Goal: Information Seeking & Learning: Check status

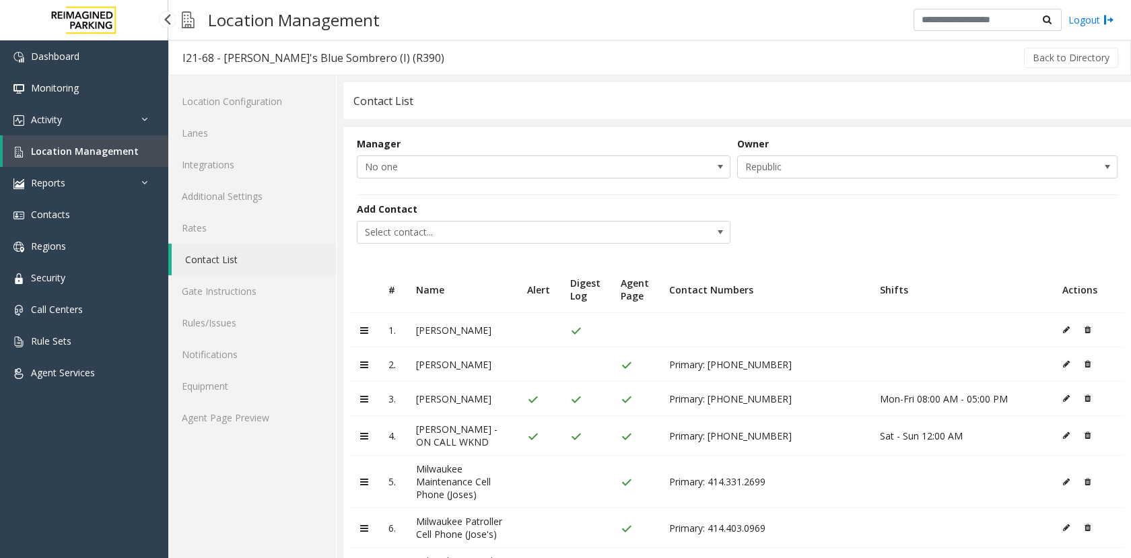
click at [69, 152] on span "Location Management" at bounding box center [85, 151] width 108 height 13
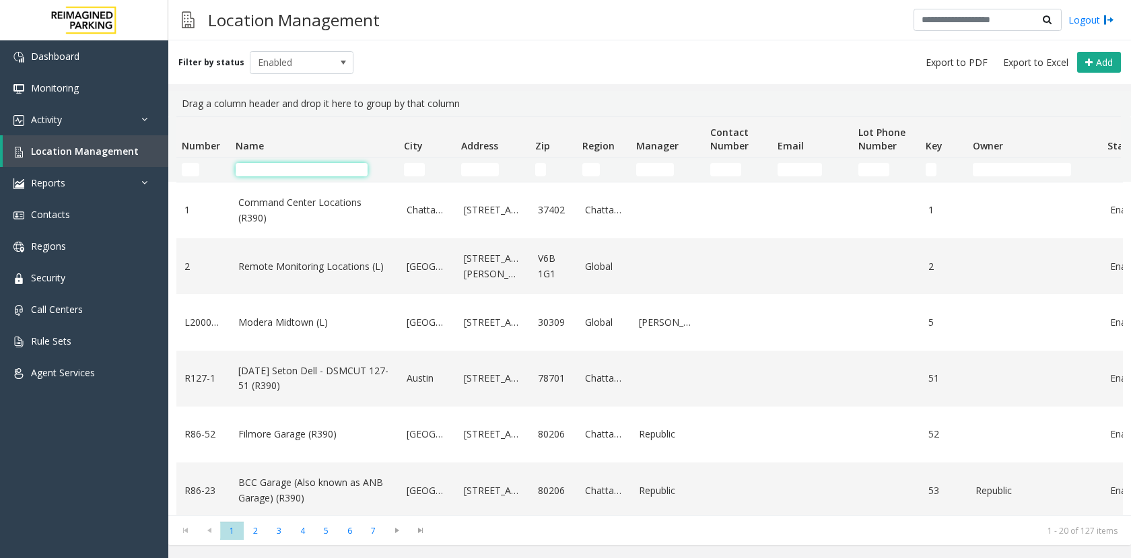
click at [267, 163] on input "Name Filter" at bounding box center [302, 169] width 132 height 13
click at [64, 127] on link "Activity" at bounding box center [84, 120] width 168 height 32
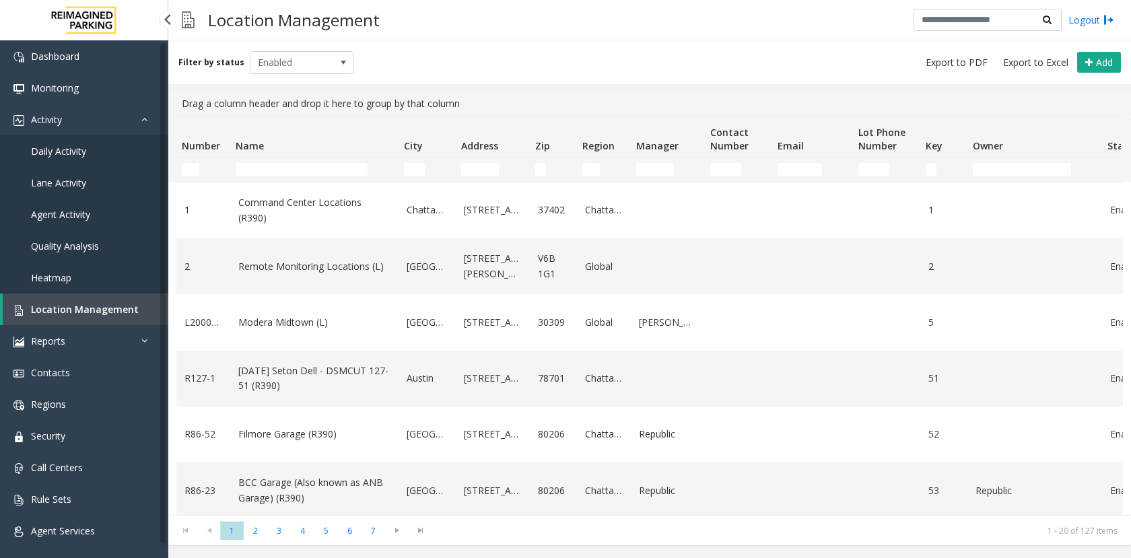
click at [72, 149] on span "Daily Activity" at bounding box center [58, 151] width 55 height 13
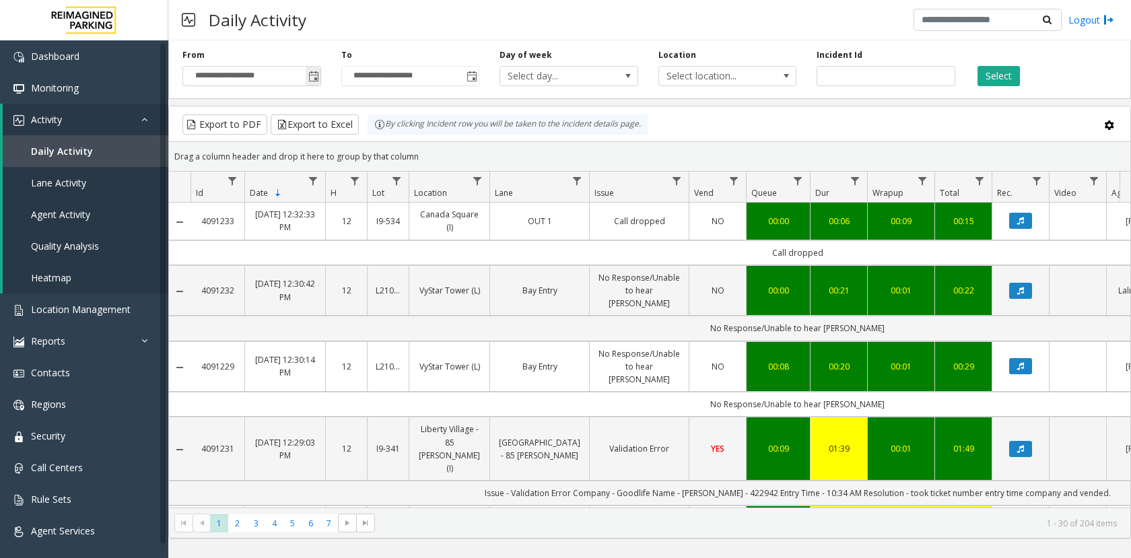
click at [315, 76] on span "Toggle popup" at bounding box center [313, 76] width 11 height 11
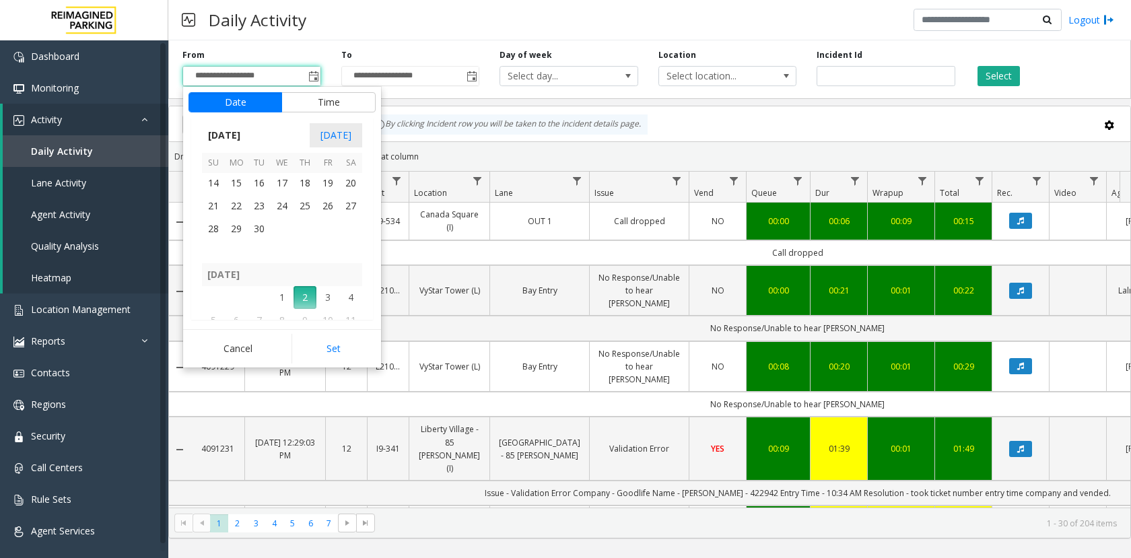
scroll to position [241687, 0]
click at [329, 229] on span "26" at bounding box center [327, 227] width 23 height 23
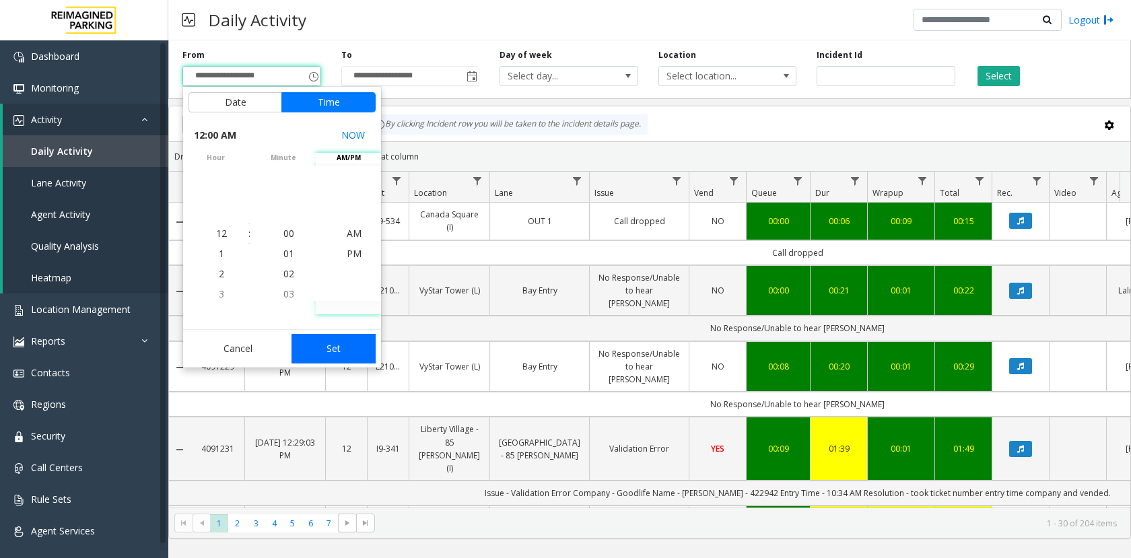
click at [338, 348] on button "Set" at bounding box center [334, 349] width 85 height 30
type input "**********"
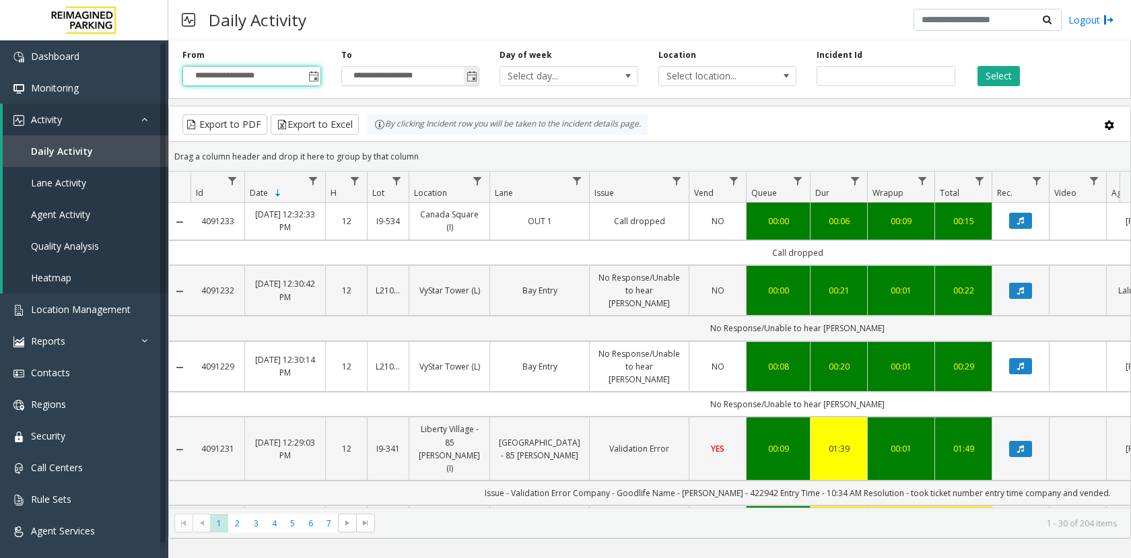
click at [469, 75] on span "Toggle popup" at bounding box center [472, 76] width 11 height 11
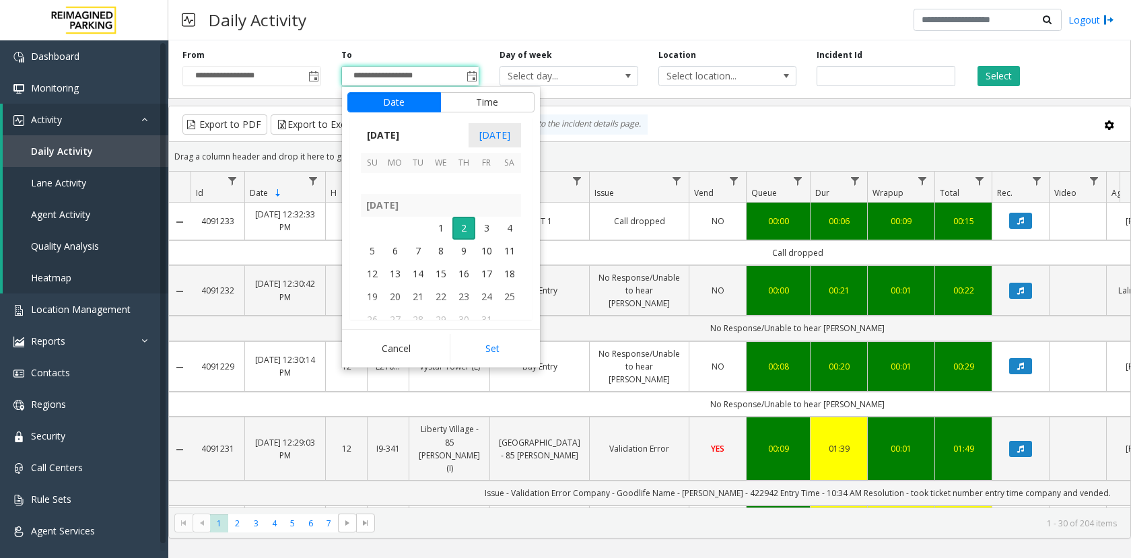
scroll to position [241754, 0]
click at [386, 184] on span "29" at bounding box center [395, 183] width 23 height 23
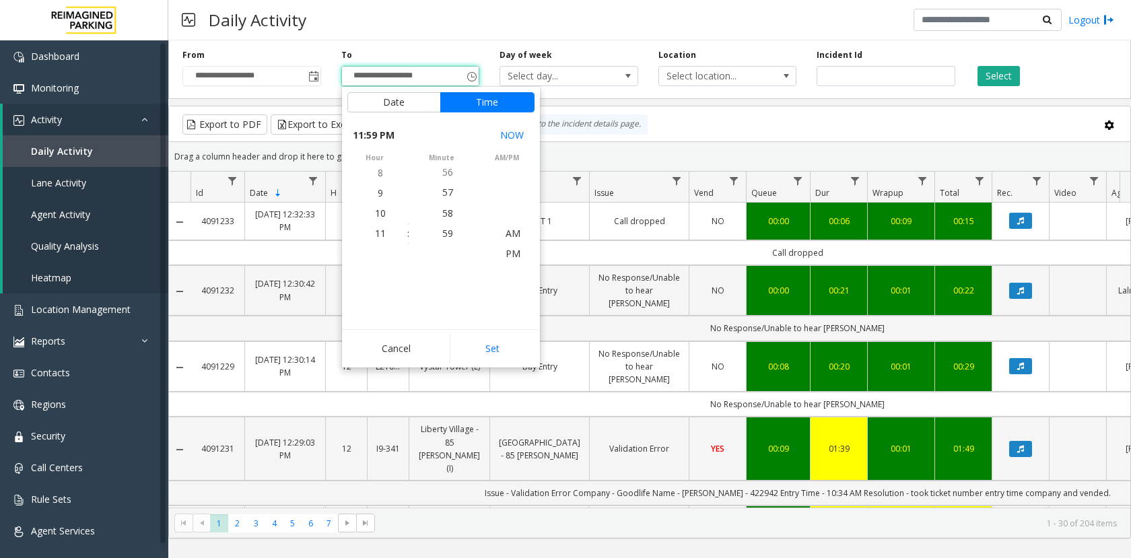
scroll to position [20, 0]
click at [490, 347] on button "Set" at bounding box center [492, 349] width 85 height 30
type input "**********"
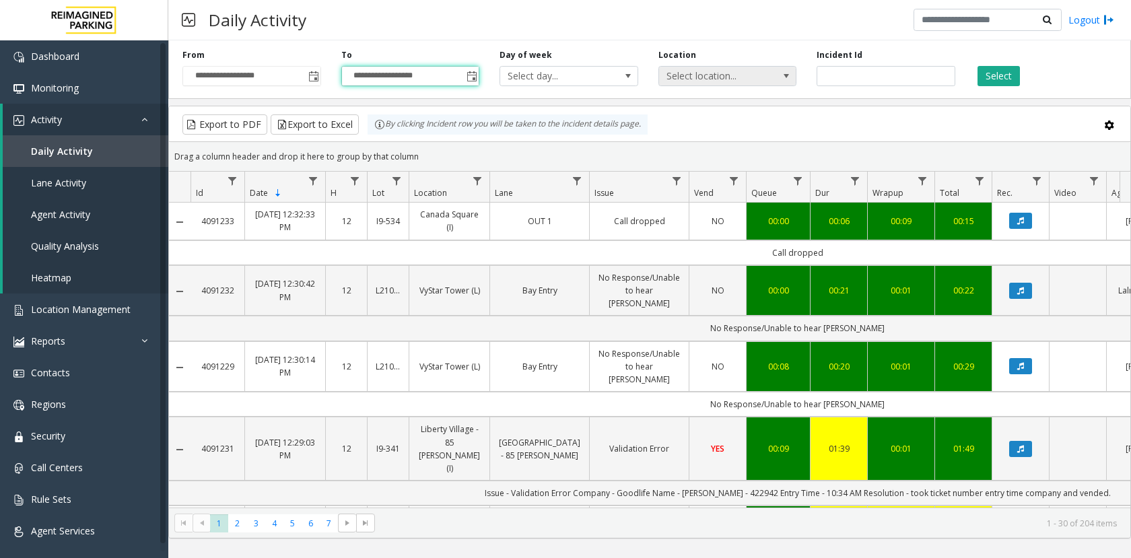
click at [737, 75] on span "Select location..." at bounding box center [714, 76] width 110 height 19
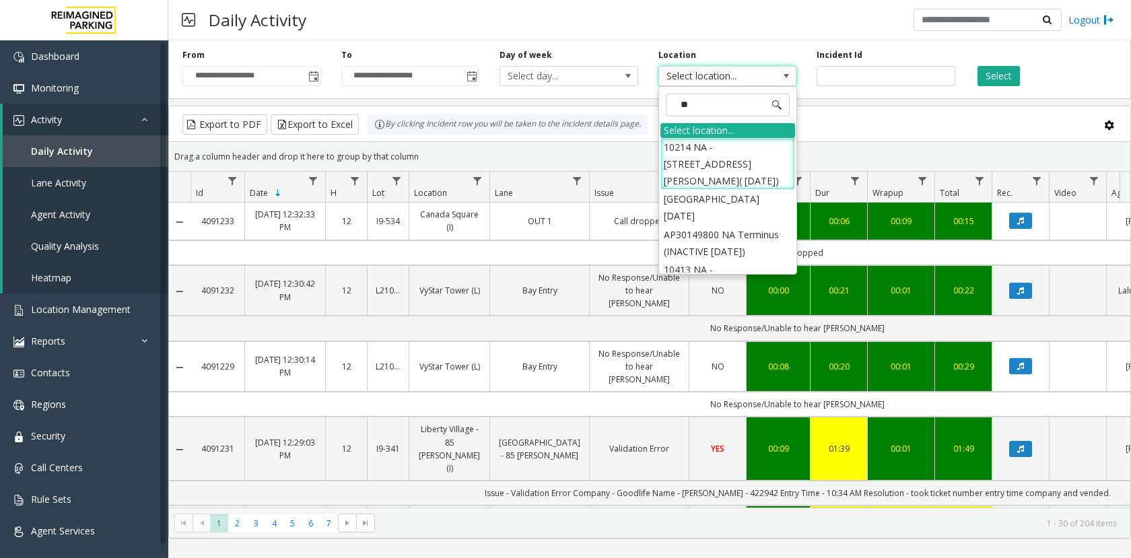
type input "***"
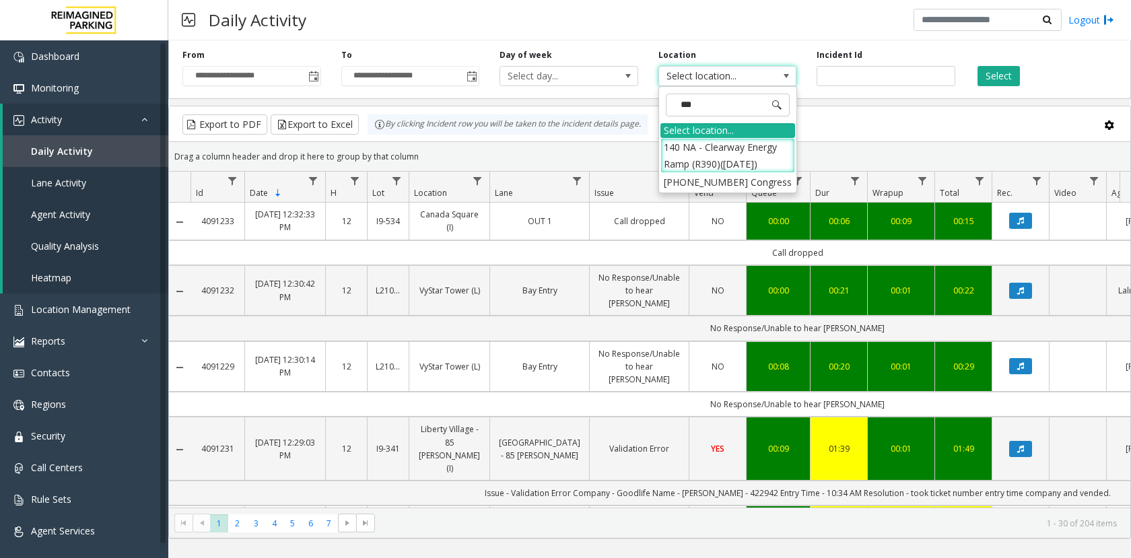
click at [709, 190] on li "[PHONE_NUMBER] Congress" at bounding box center [728, 182] width 135 height 18
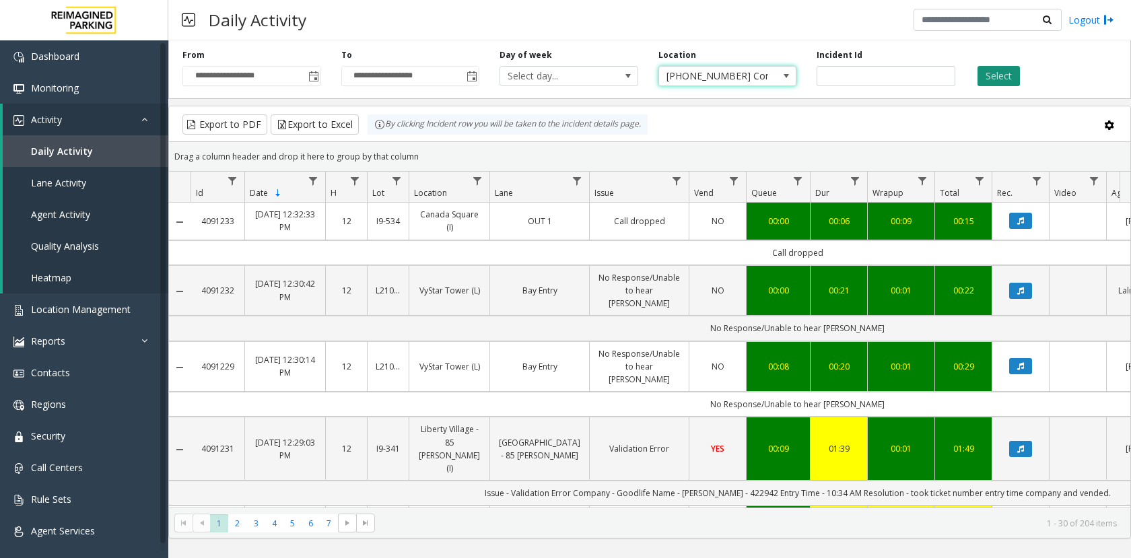
drag, startPoint x: 1013, startPoint y: 65, endPoint x: 1007, endPoint y: 78, distance: 13.9
click at [1011, 71] on div "Select" at bounding box center [1045, 67] width 159 height 37
click at [1006, 80] on button "Select" at bounding box center [999, 76] width 42 height 20
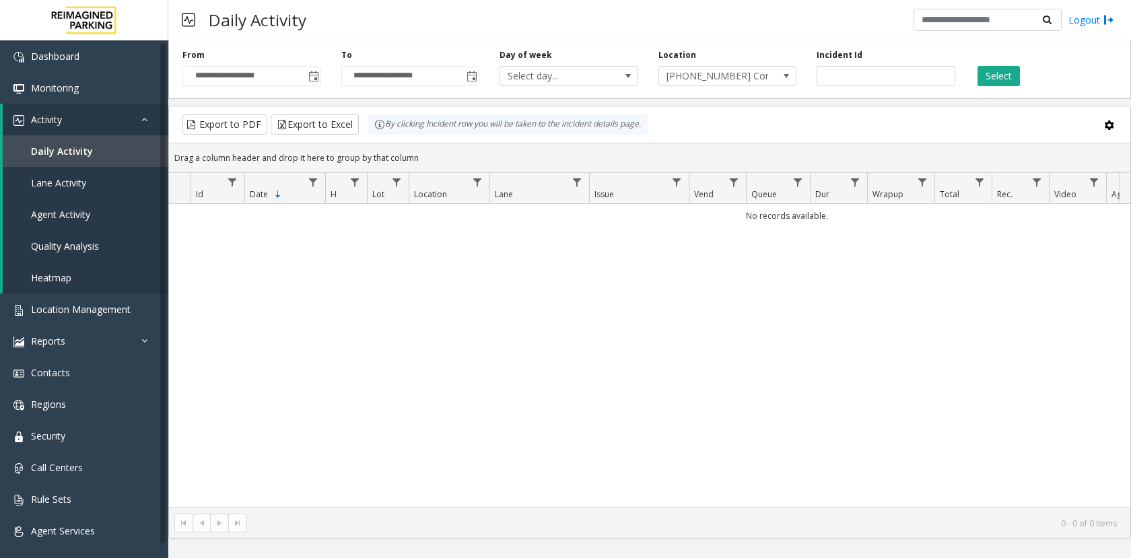
click at [495, 369] on div "No records available." at bounding box center [650, 356] width 962 height 304
click at [713, 80] on span "[PHONE_NUMBER] Congress" at bounding box center [714, 76] width 110 height 19
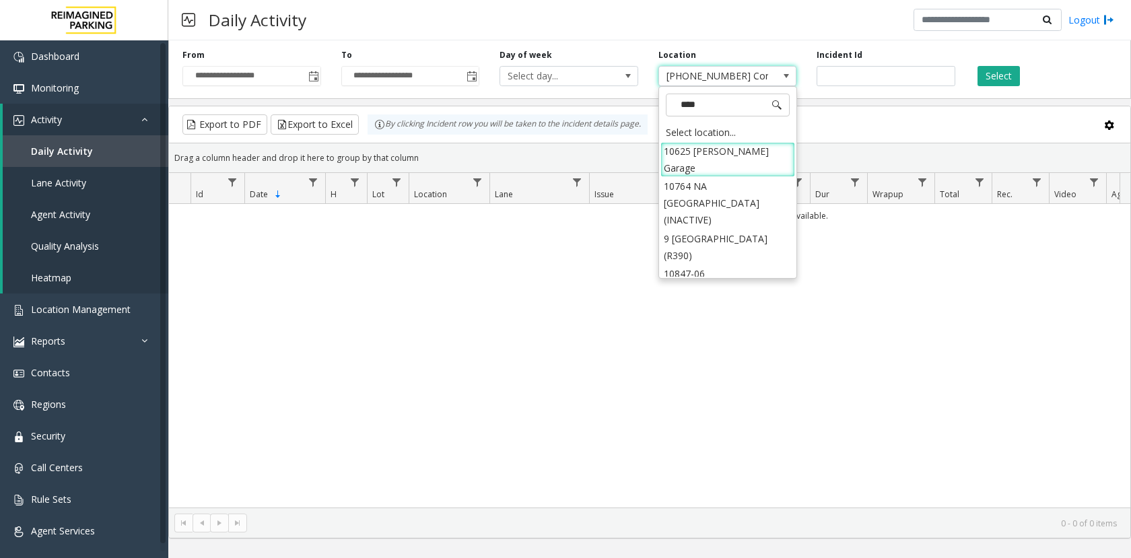
type input "*****"
click at [714, 260] on li "21086900 HARRIS COUNTY CREDIT UNION GARAGE (L)" at bounding box center [728, 265] width 135 height 35
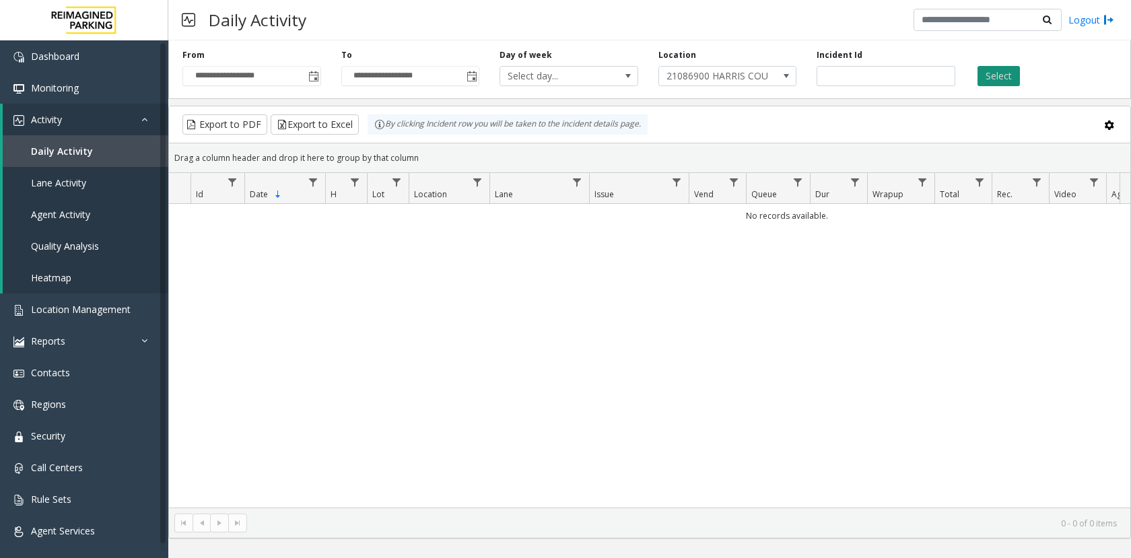
click at [1004, 75] on button "Select" at bounding box center [999, 76] width 42 height 20
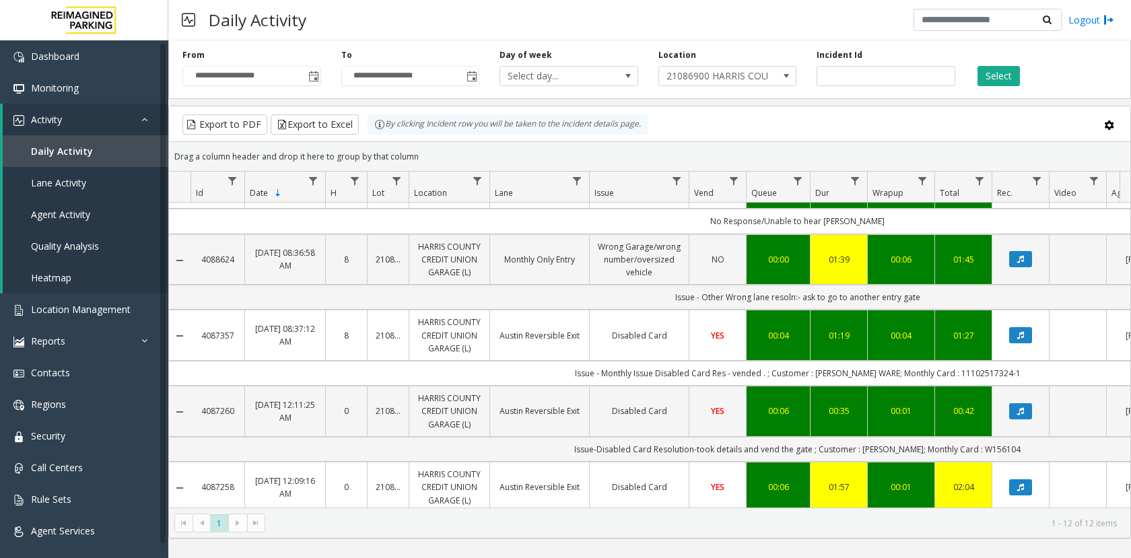
scroll to position [263, 0]
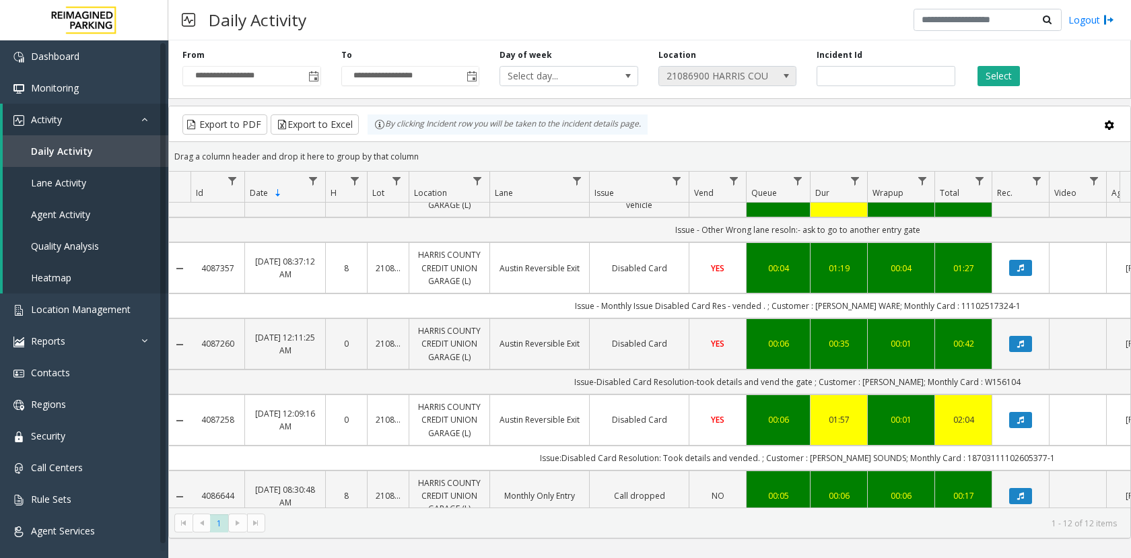
click at [729, 75] on span "21086900 HARRIS COUNTY CREDIT UNION GARAGE (L)" at bounding box center [714, 76] width 110 height 19
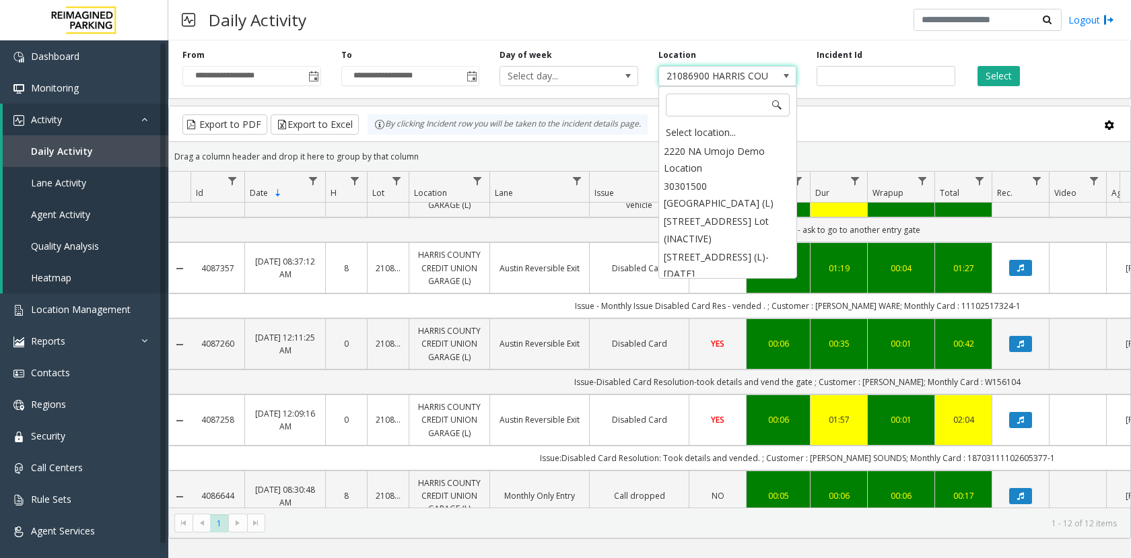
scroll to position [18577, 0]
click at [731, 104] on input at bounding box center [728, 105] width 124 height 23
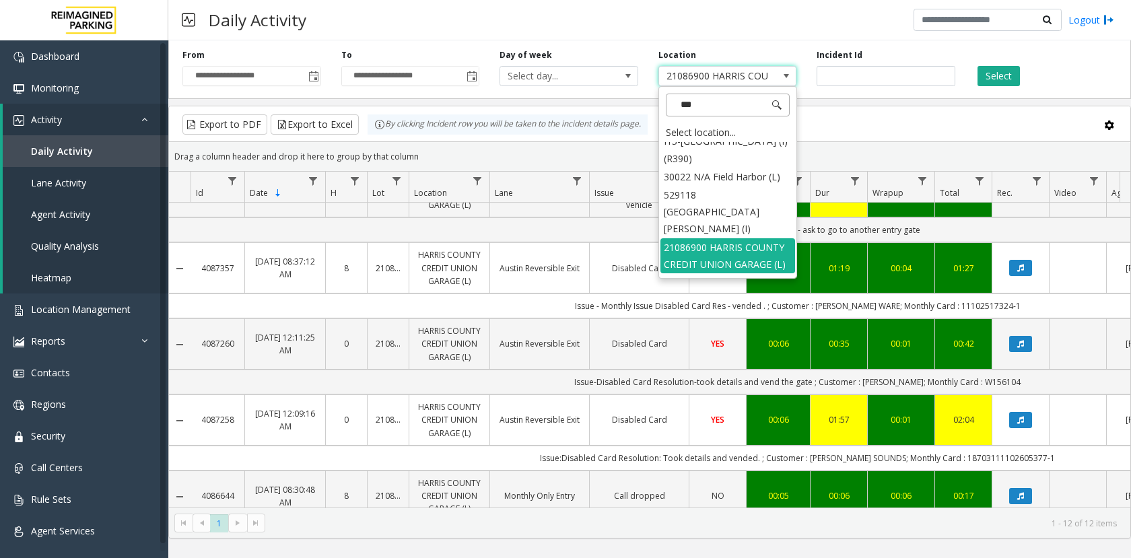
scroll to position [0, 0]
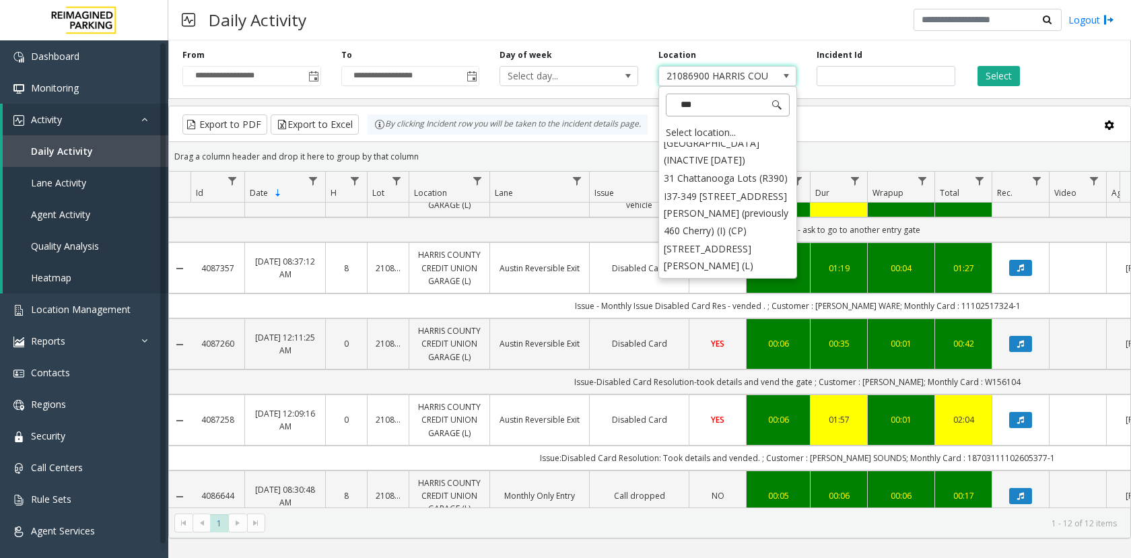
type input "****"
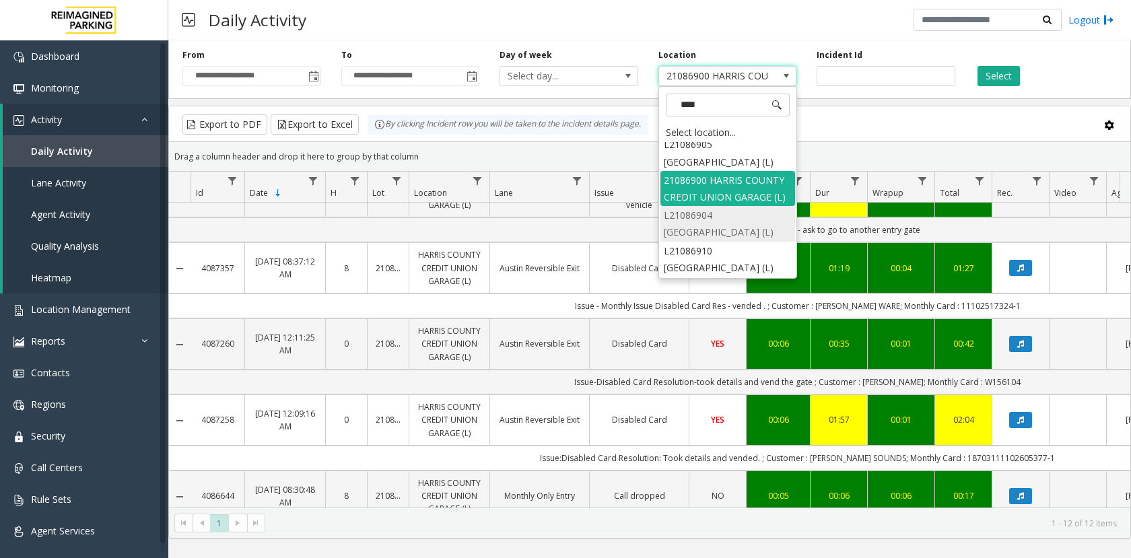
scroll to position [128, 0]
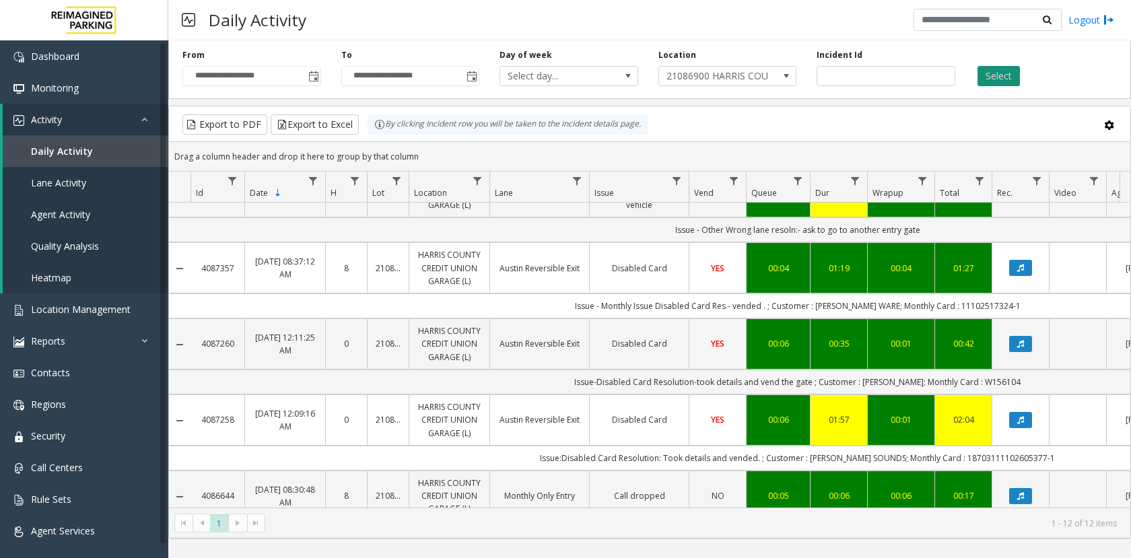
click at [990, 74] on button "Select" at bounding box center [999, 76] width 42 height 20
click at [999, 75] on button "Select" at bounding box center [999, 76] width 42 height 20
click at [728, 76] on span "21086900 HARRIS COUNTY CREDIT UNION GARAGE (L)" at bounding box center [714, 76] width 110 height 19
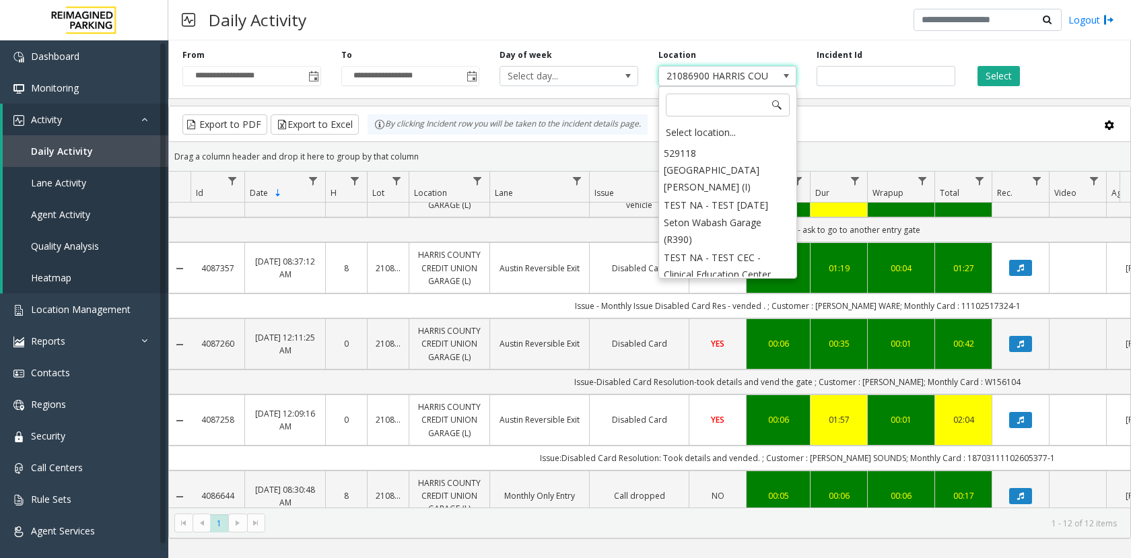
scroll to position [18509, 0]
click at [721, 108] on input at bounding box center [728, 105] width 124 height 23
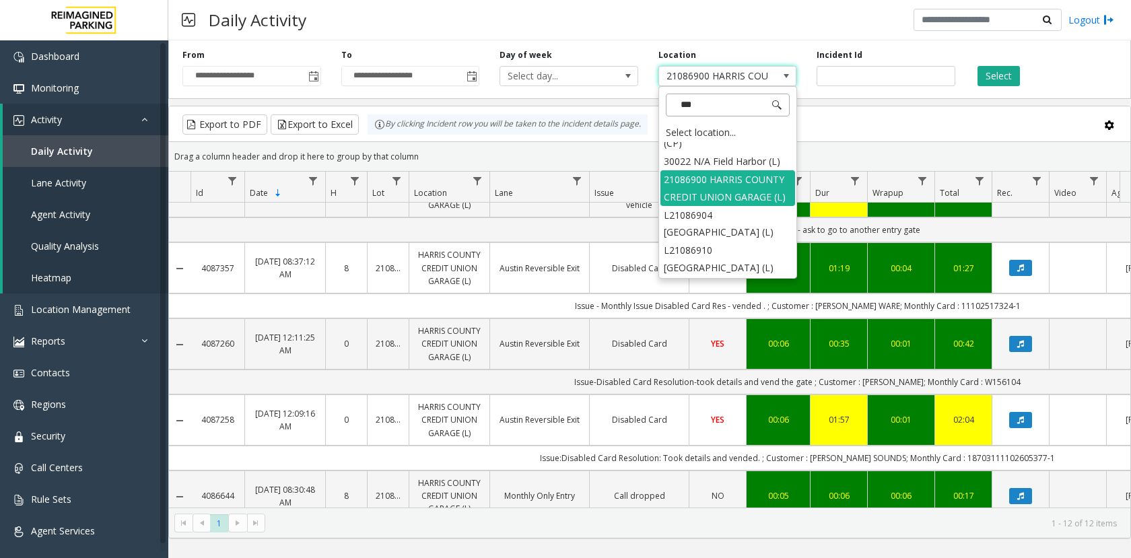
scroll to position [80, 0]
type input "******"
click at [749, 241] on li "L21086904 [GEOGRAPHIC_DATA] (L)" at bounding box center [728, 223] width 135 height 35
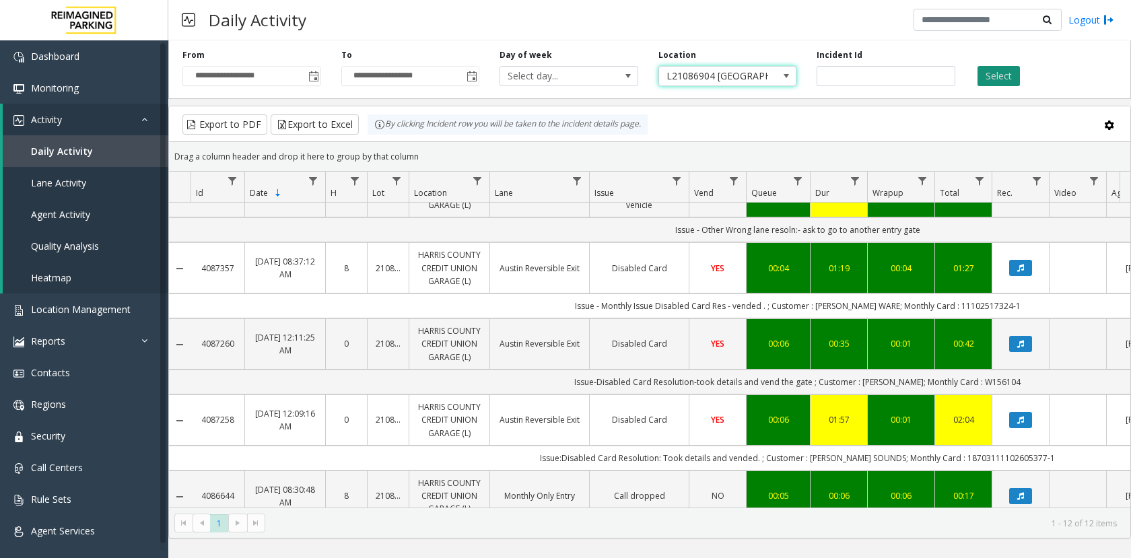
click at [994, 76] on button "Select" at bounding box center [999, 76] width 42 height 20
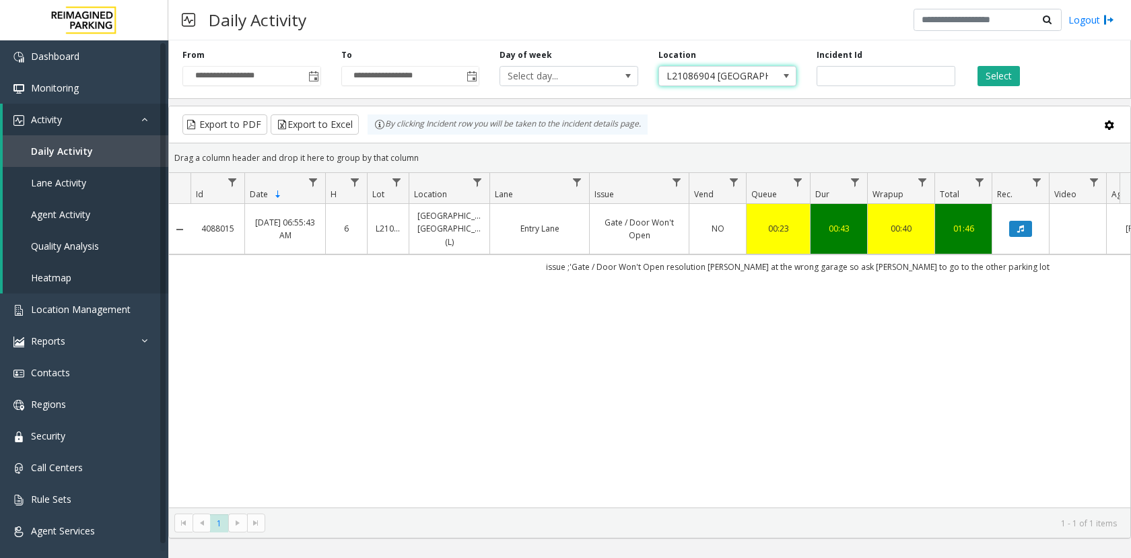
click at [720, 78] on span "L21086904 [GEOGRAPHIC_DATA] (L)" at bounding box center [714, 76] width 110 height 19
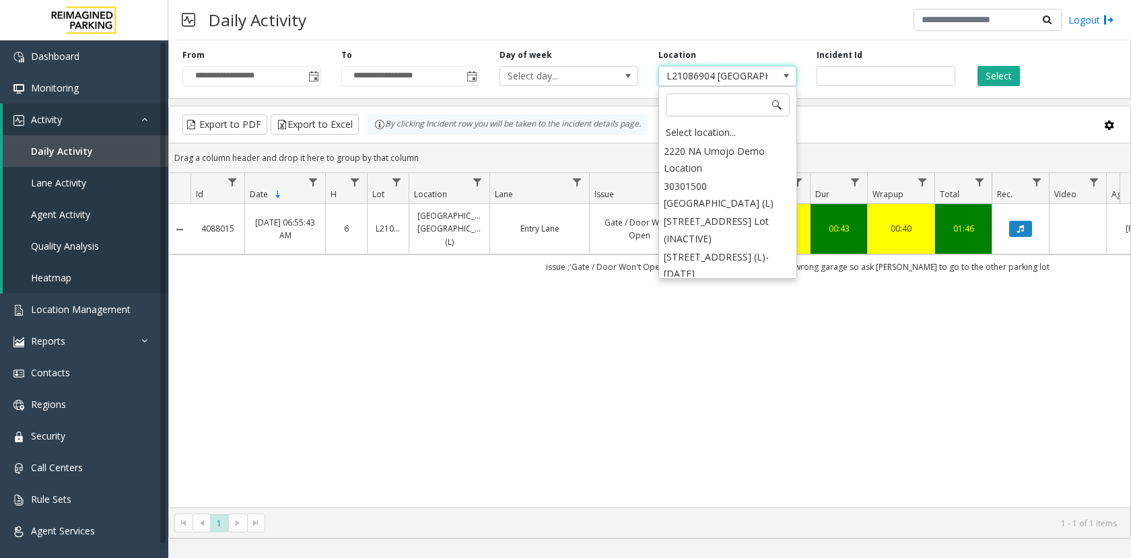
scroll to position [19543, 0]
click at [733, 108] on input at bounding box center [728, 105] width 124 height 23
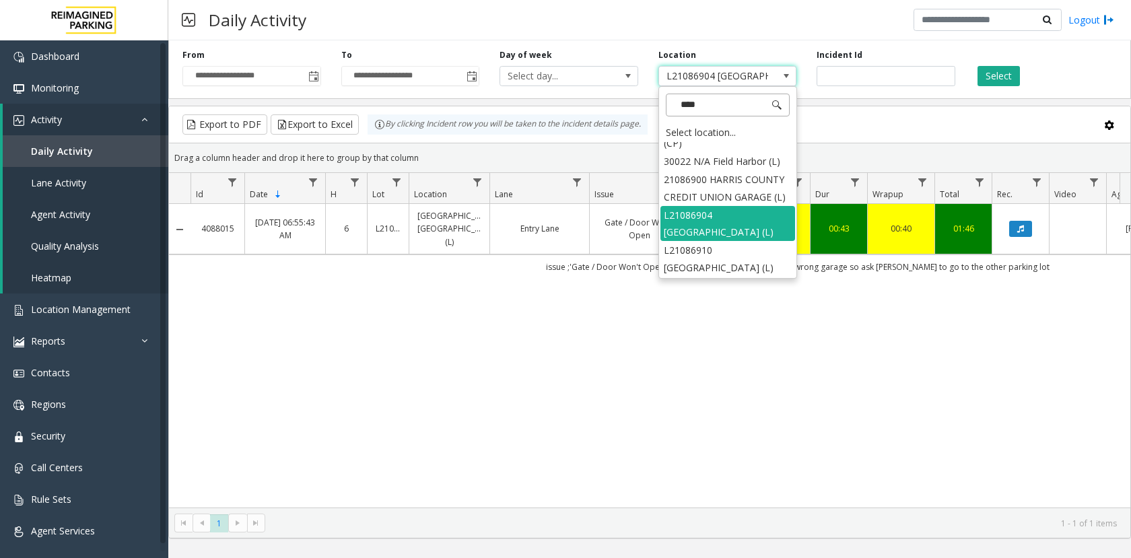
scroll to position [112, 0]
type input "******"
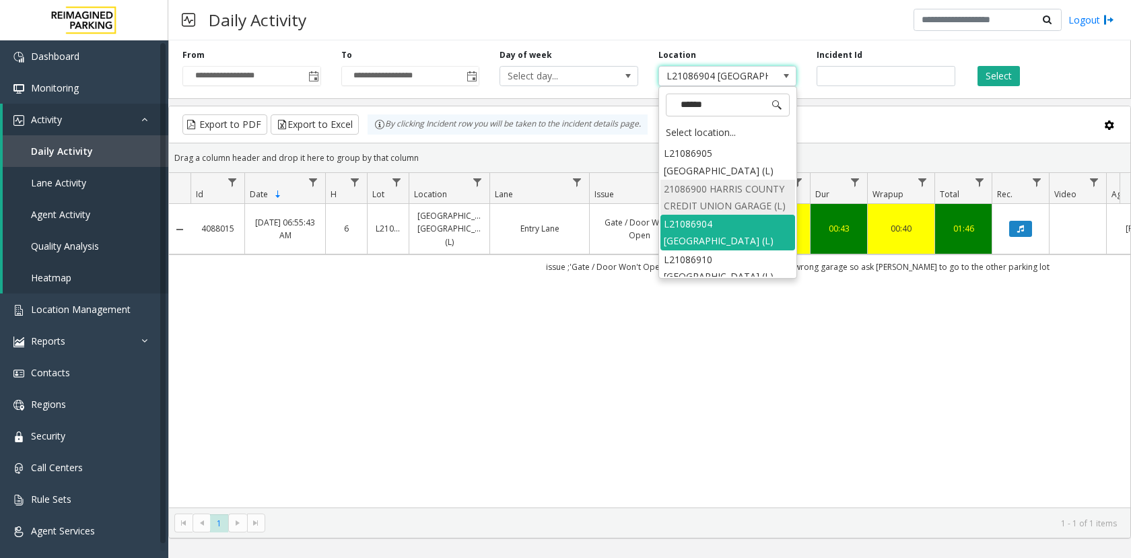
scroll to position [44, 0]
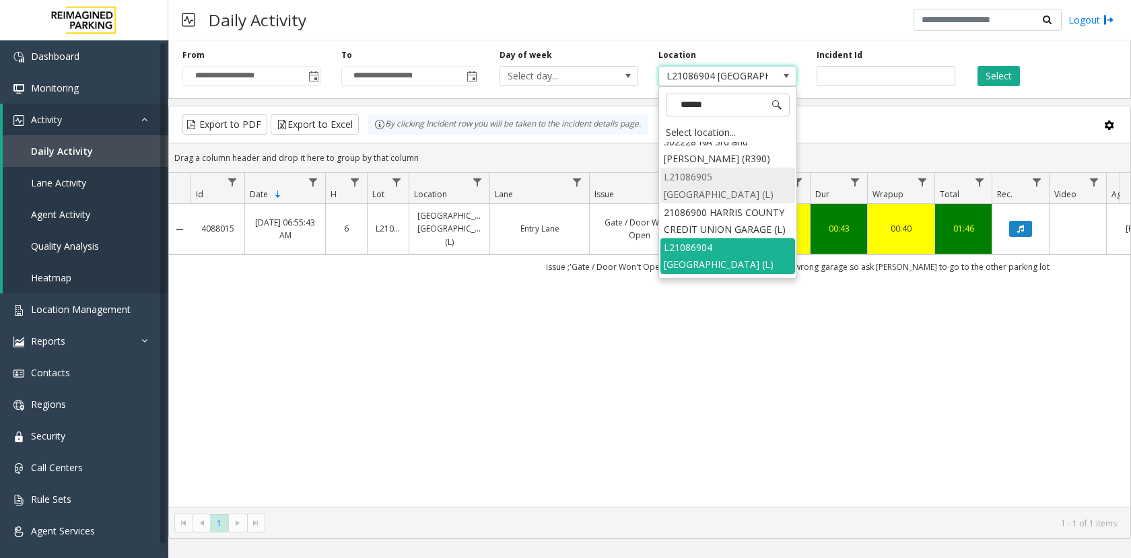
click at [732, 180] on li "L21086905 [GEOGRAPHIC_DATA] (L)" at bounding box center [728, 185] width 135 height 35
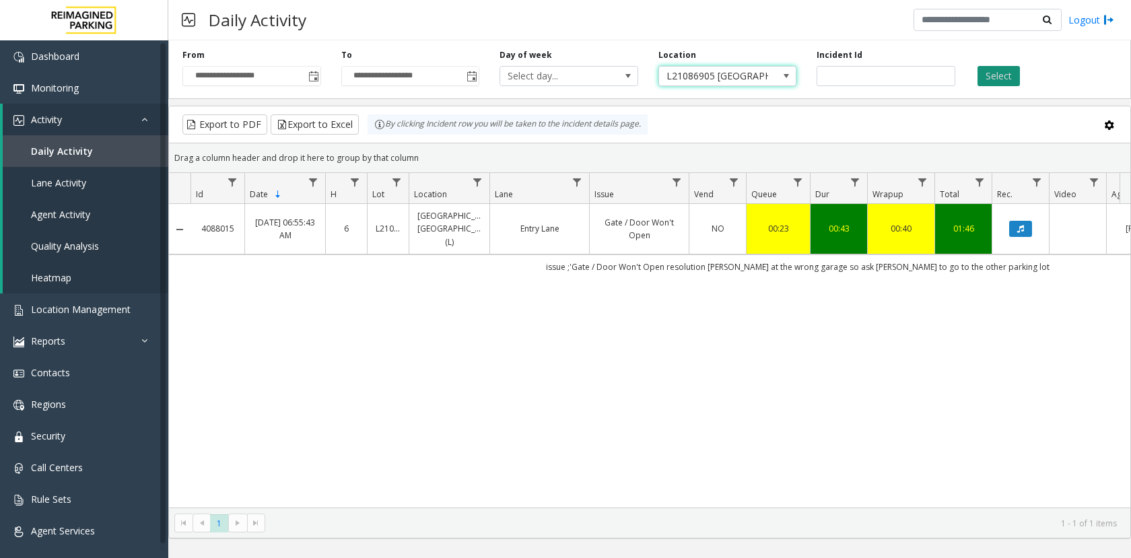
click at [985, 76] on button "Select" at bounding box center [999, 76] width 42 height 20
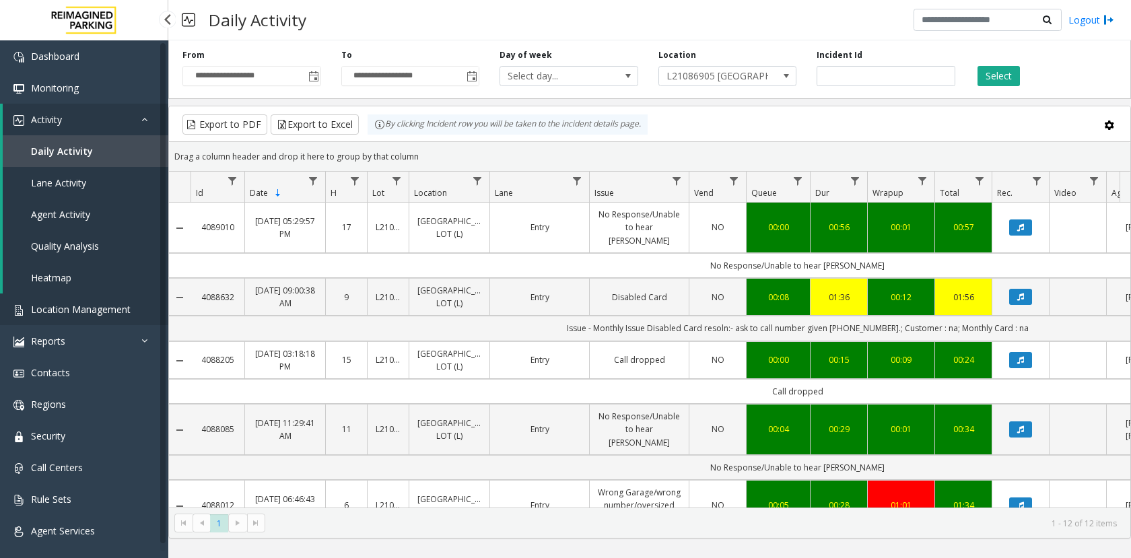
click at [106, 312] on span "Location Management" at bounding box center [81, 309] width 100 height 13
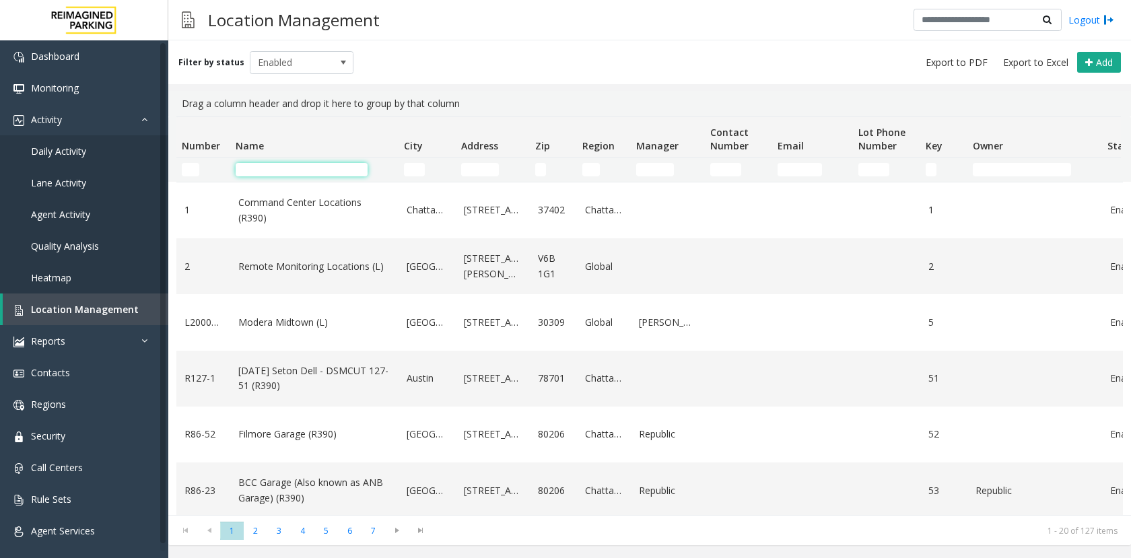
drag, startPoint x: 344, startPoint y: 168, endPoint x: 384, endPoint y: 170, distance: 40.5
click at [345, 168] on input "Name Filter" at bounding box center [302, 169] width 132 height 13
type input "****"
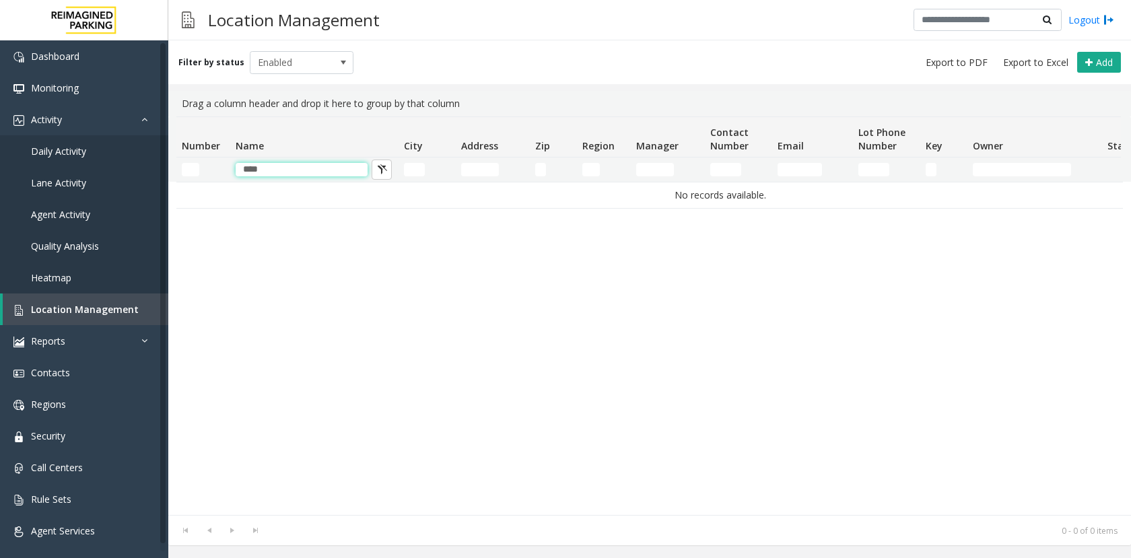
drag, startPoint x: 318, startPoint y: 169, endPoint x: 108, endPoint y: 161, distance: 210.2
click at [107, 160] on app-root "Dashboard Monitoring Activity Daily Activity Lane Activity Agent Activity Quali…" at bounding box center [565, 279] width 1131 height 558
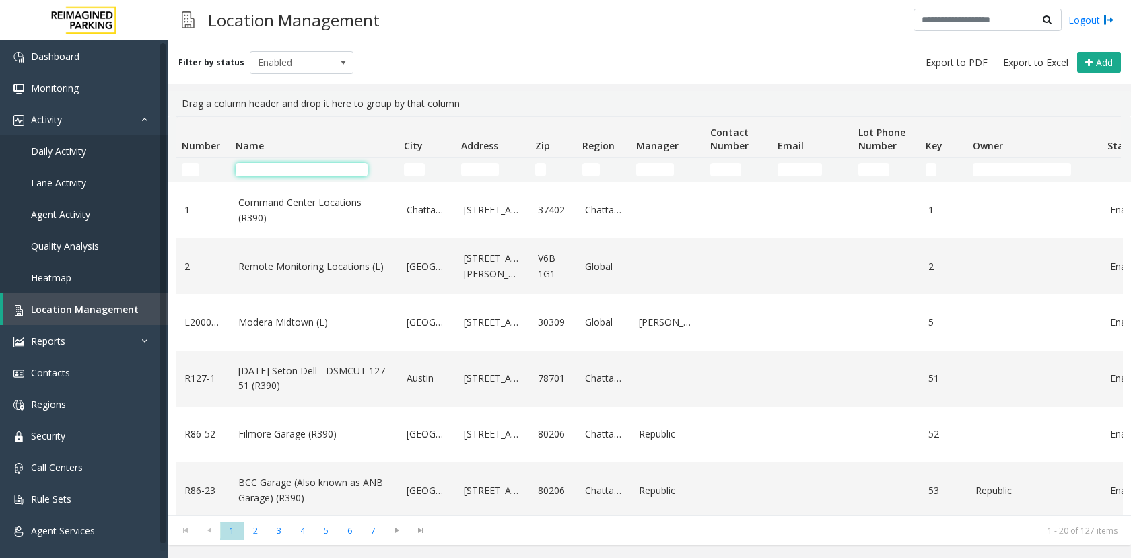
click at [492, 156] on th "Address" at bounding box center [493, 137] width 74 height 40
click at [484, 167] on input "Address Filter" at bounding box center [480, 169] width 38 height 13
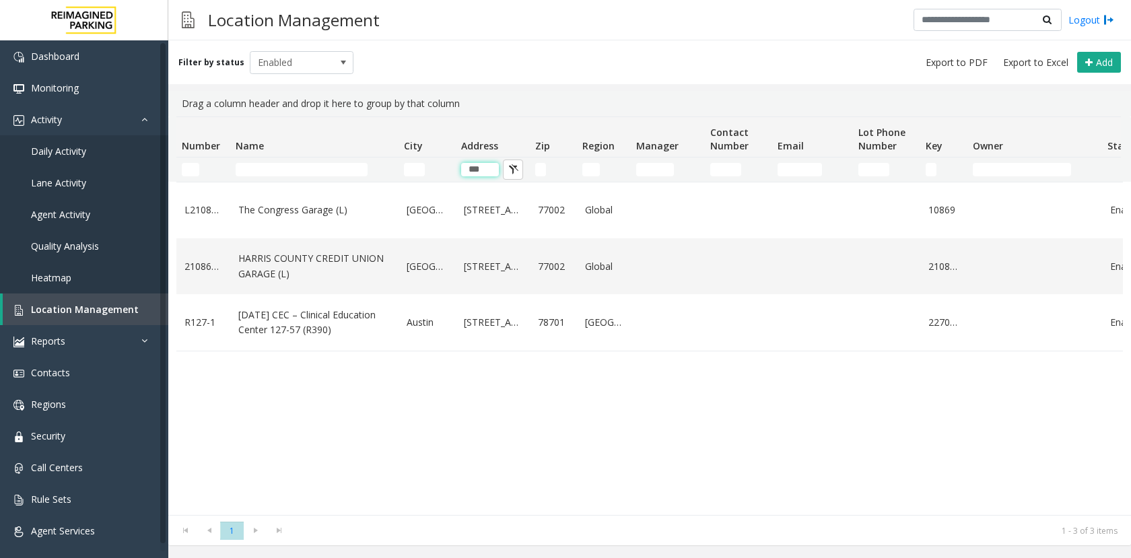
type input "***"
click at [83, 114] on link "Activity" at bounding box center [84, 120] width 168 height 32
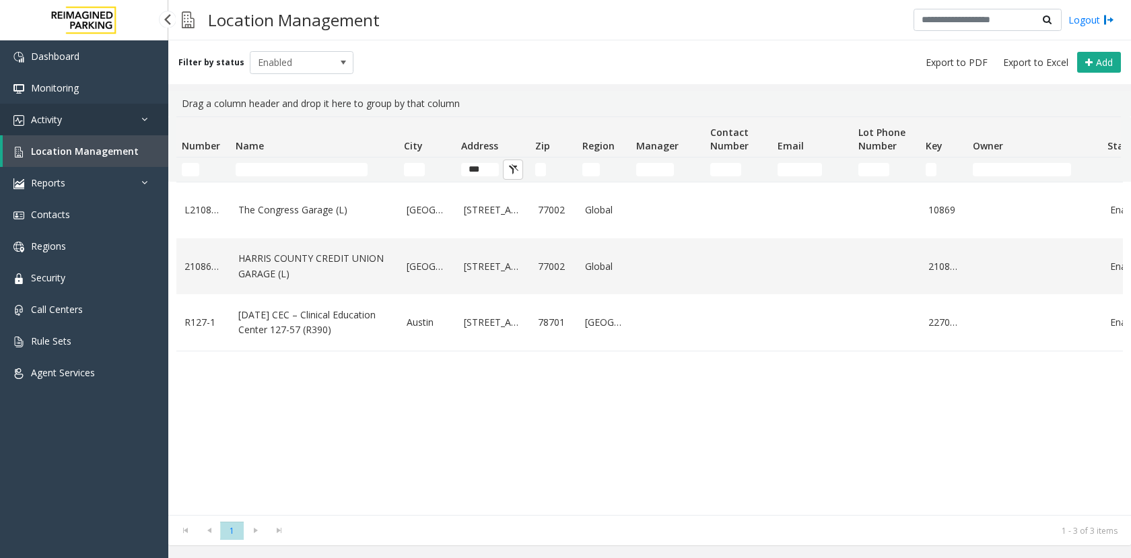
click at [75, 119] on link "Activity" at bounding box center [84, 120] width 168 height 32
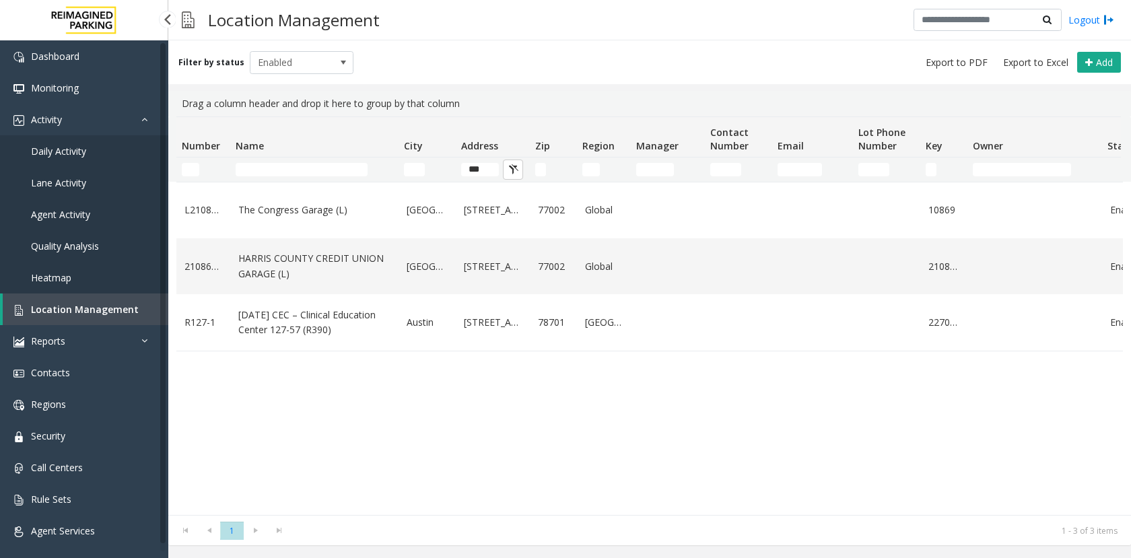
click at [104, 143] on link "Daily Activity" at bounding box center [84, 151] width 168 height 32
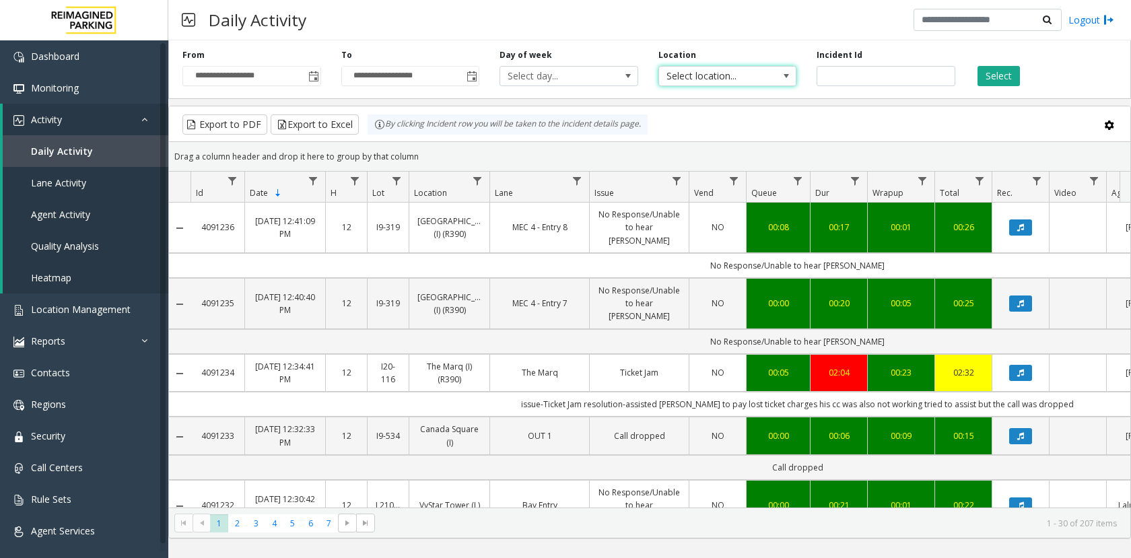
click at [696, 79] on span "Select location..." at bounding box center [714, 76] width 110 height 19
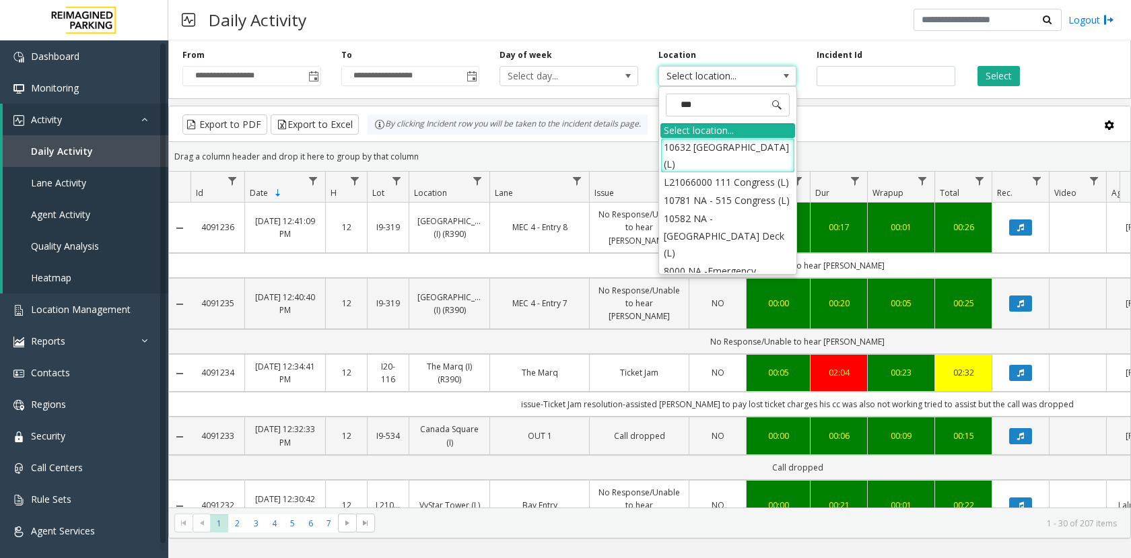
type input "****"
drag, startPoint x: 714, startPoint y: 105, endPoint x: 636, endPoint y: 94, distance: 78.2
click at [636, 94] on app-root "**********" at bounding box center [565, 279] width 1131 height 558
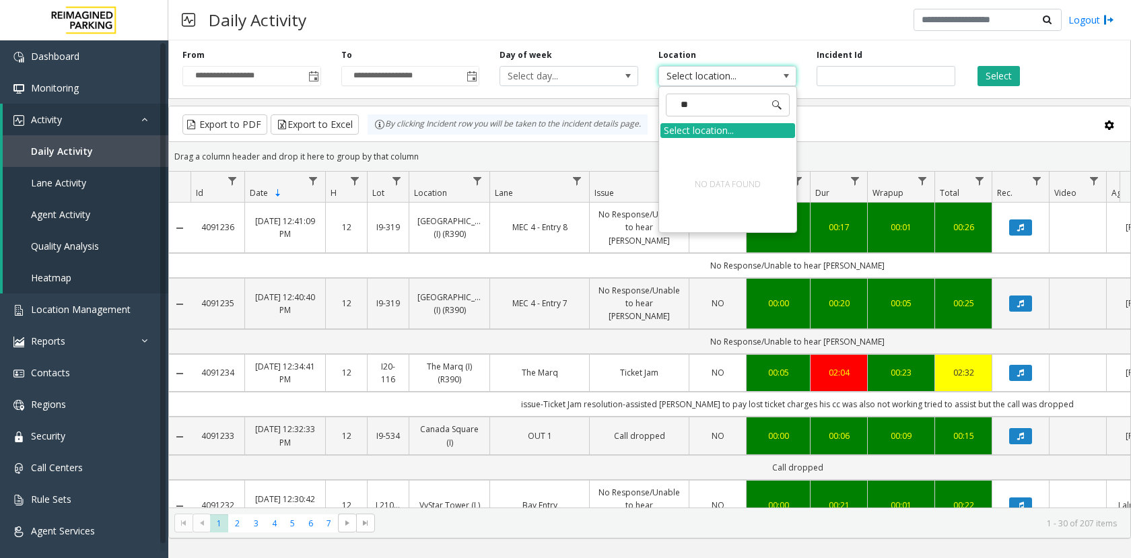
type input "*"
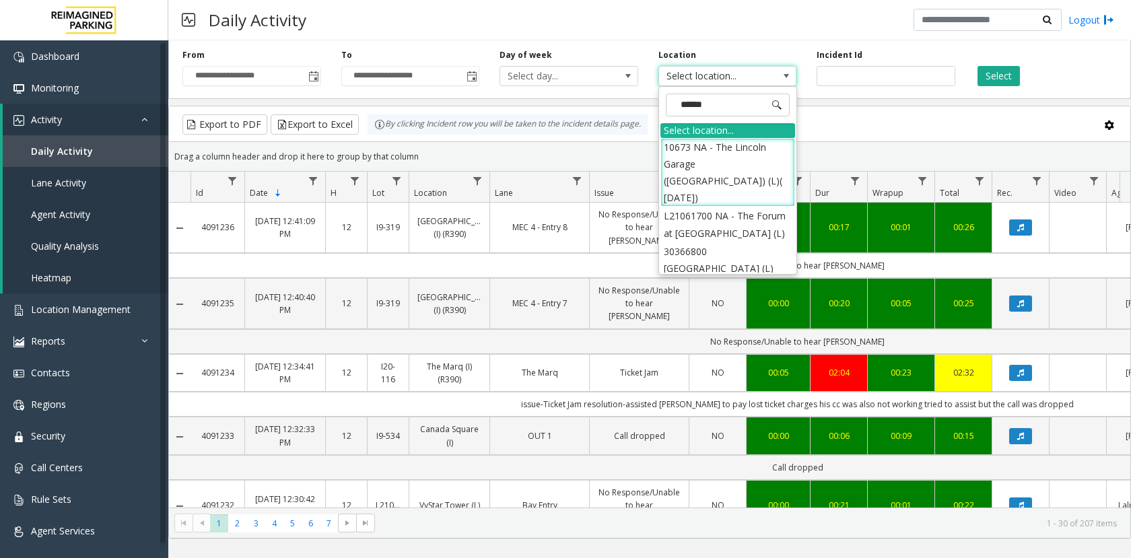
type input "*******"
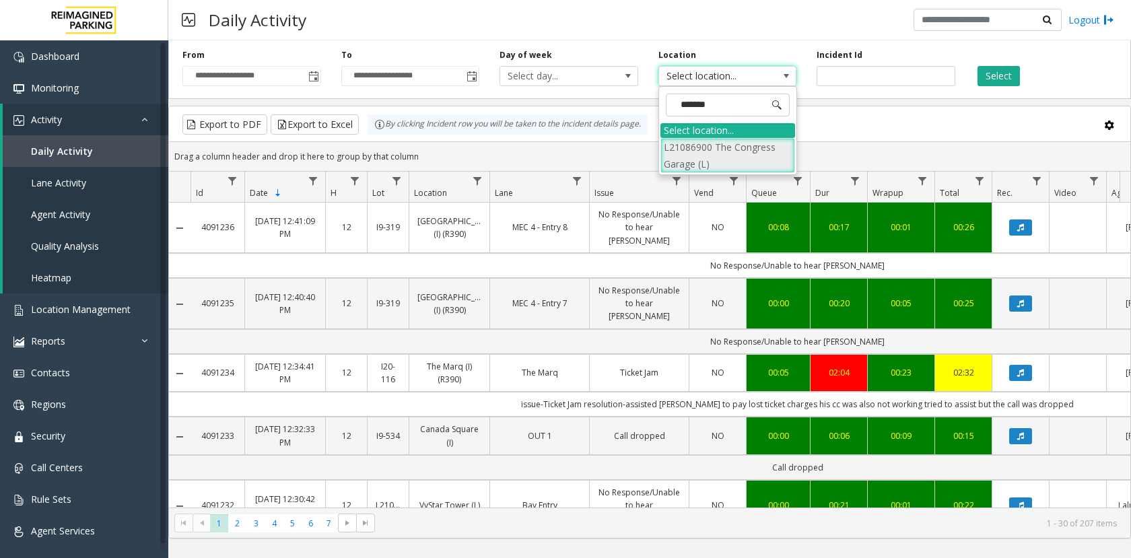
click at [770, 150] on li "L21086900 The Congress Garage (L)" at bounding box center [728, 155] width 135 height 35
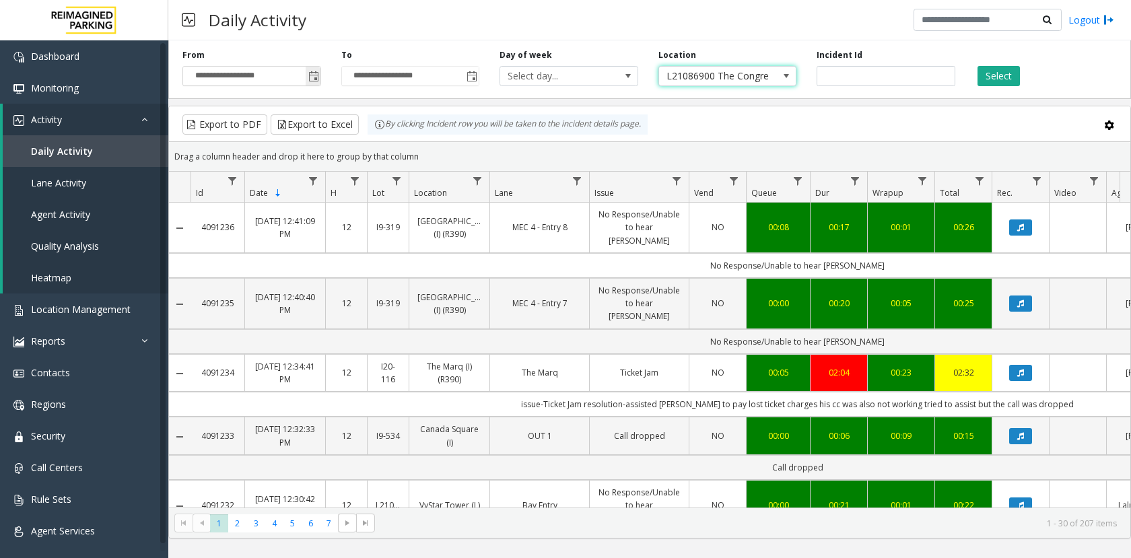
click at [234, 77] on input "**********" at bounding box center [251, 76] width 137 height 19
click at [314, 72] on span "Toggle popup" at bounding box center [313, 76] width 11 height 11
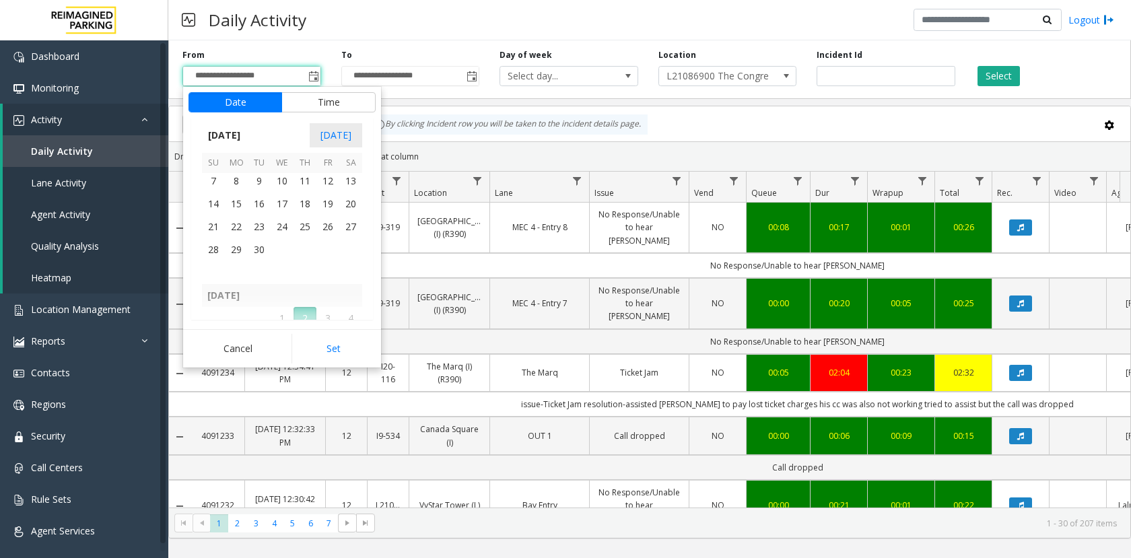
scroll to position [241687, 0]
click at [339, 230] on span "26" at bounding box center [327, 227] width 23 height 23
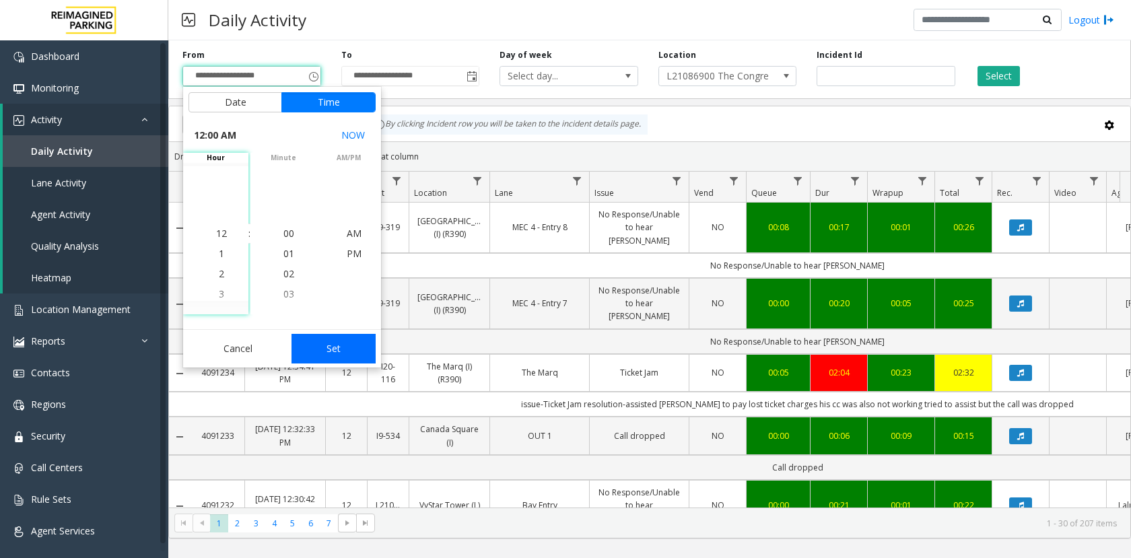
scroll to position [241662, 0]
click at [351, 344] on button "Set" at bounding box center [334, 349] width 85 height 30
type input "**********"
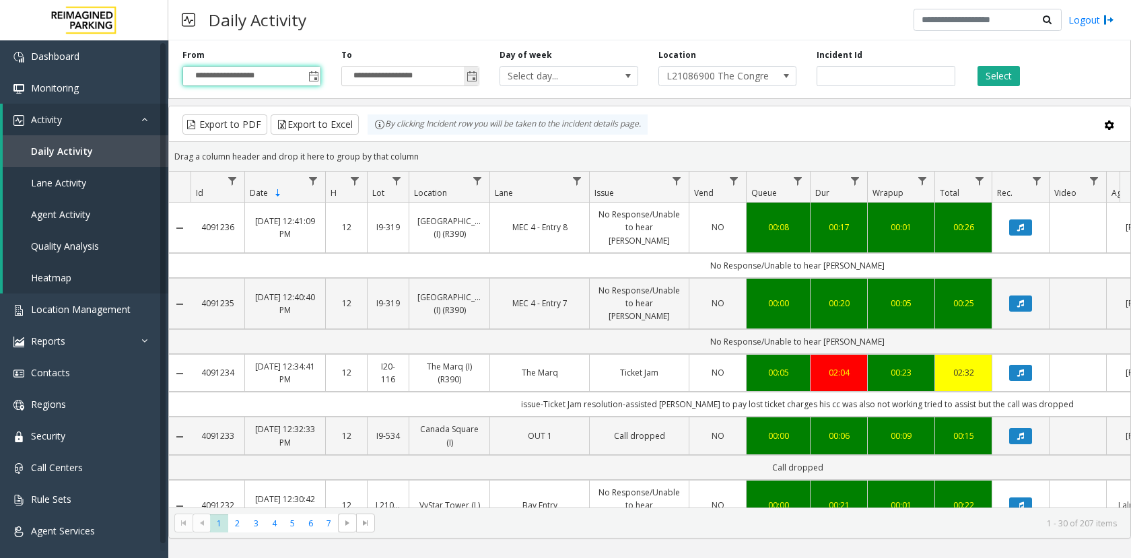
click at [474, 79] on span "Toggle popup" at bounding box center [472, 76] width 11 height 11
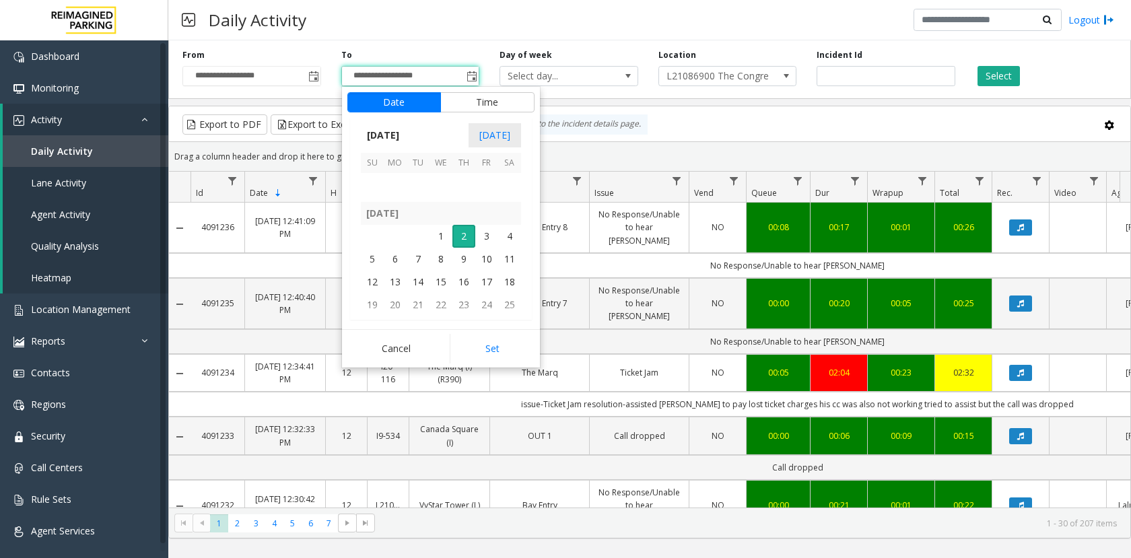
scroll to position [241754, 0]
click at [376, 182] on span "28" at bounding box center [372, 183] width 23 height 23
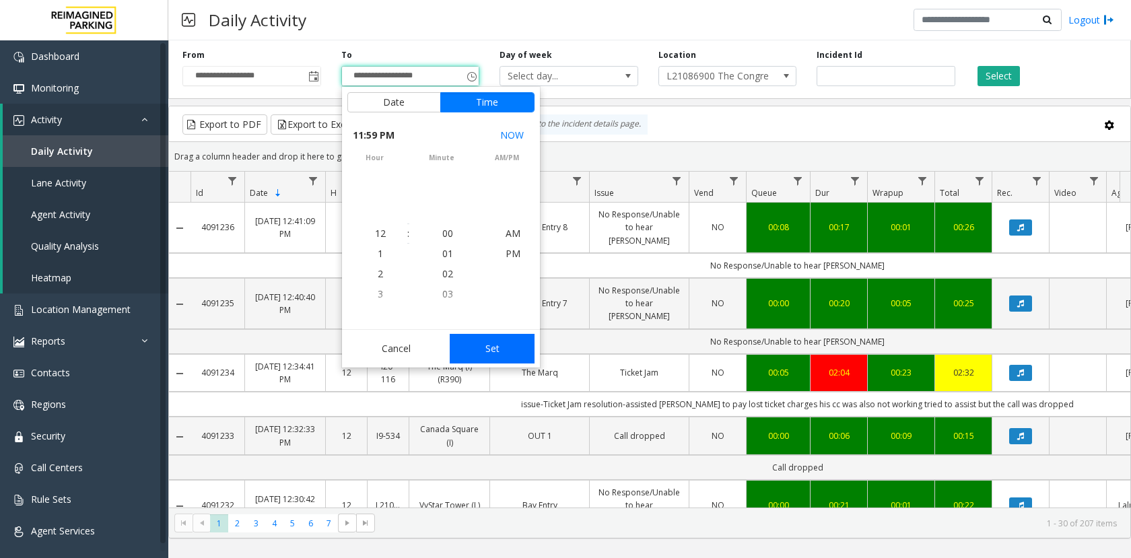
scroll to position [20, 0]
click at [503, 357] on button "Set" at bounding box center [492, 349] width 85 height 30
type input "**********"
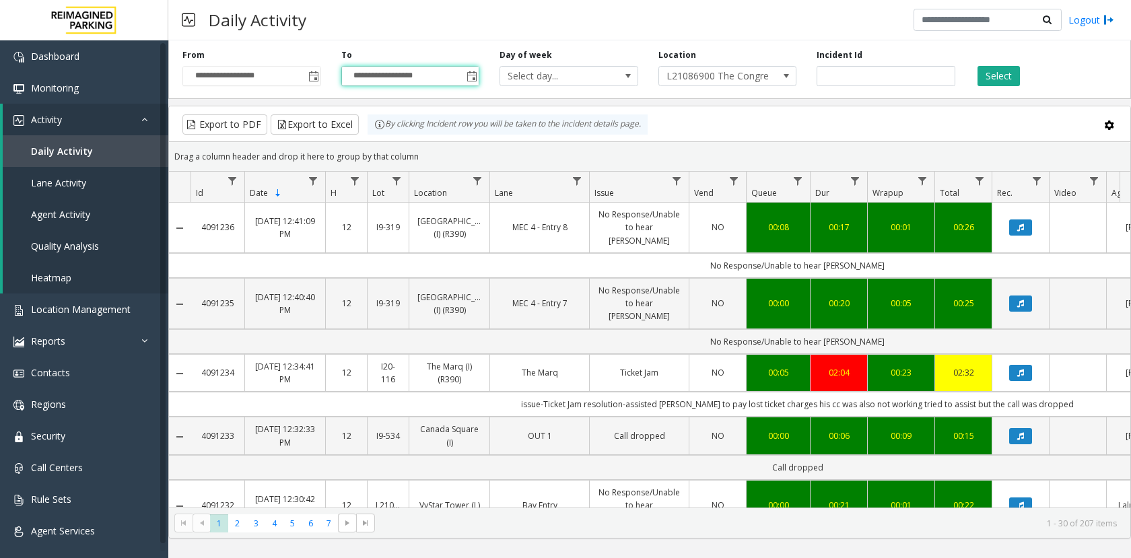
click at [1009, 86] on div "**********" at bounding box center [649, 67] width 963 height 64
click at [1008, 77] on button "Select" at bounding box center [999, 76] width 42 height 20
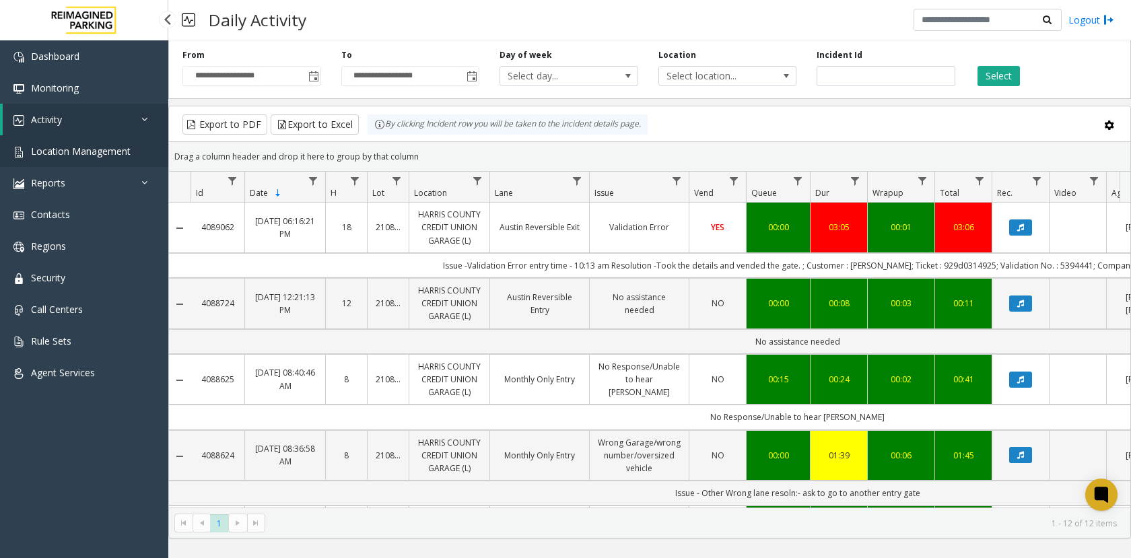
click at [100, 154] on span "Location Management" at bounding box center [81, 151] width 100 height 13
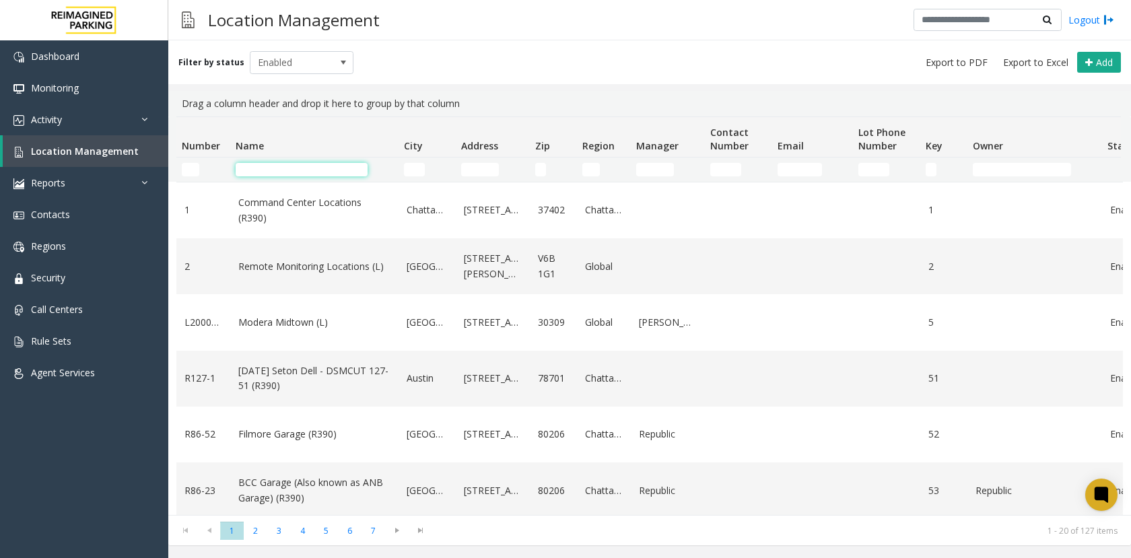
click at [323, 164] on input "Name Filter" at bounding box center [302, 169] width 132 height 13
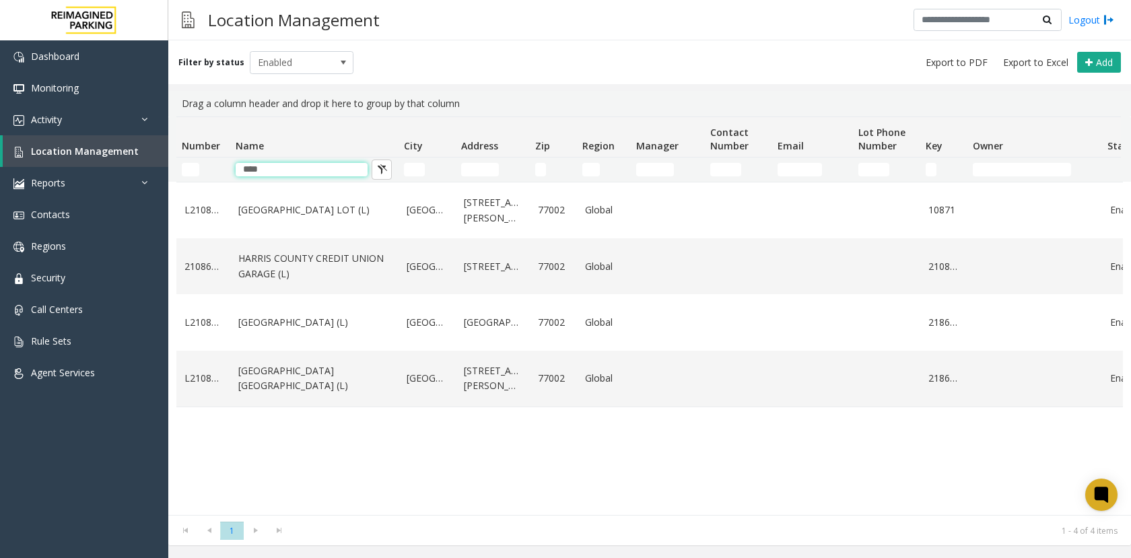
type input "****"
